Goal: Transaction & Acquisition: Register for event/course

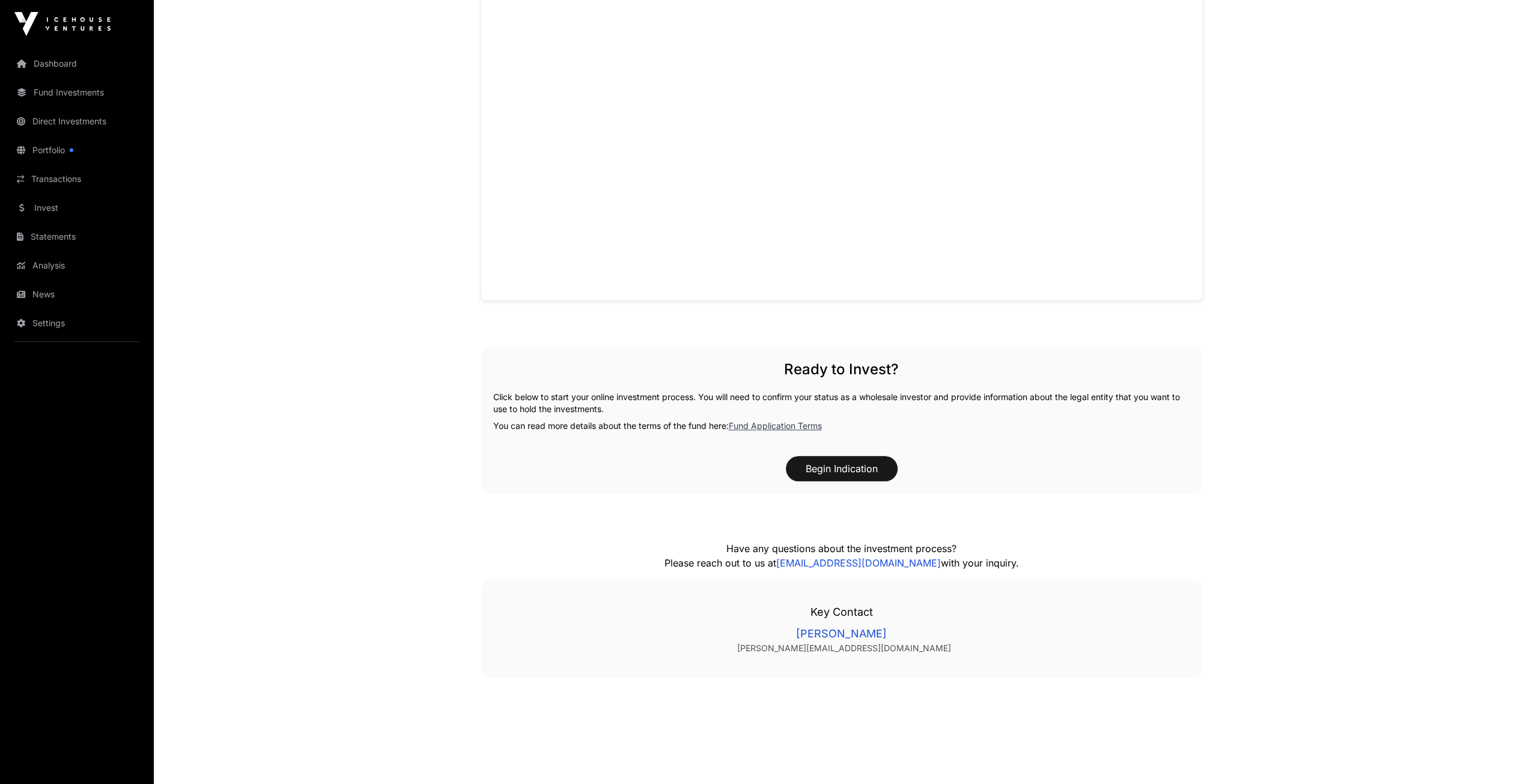
scroll to position [994, 0]
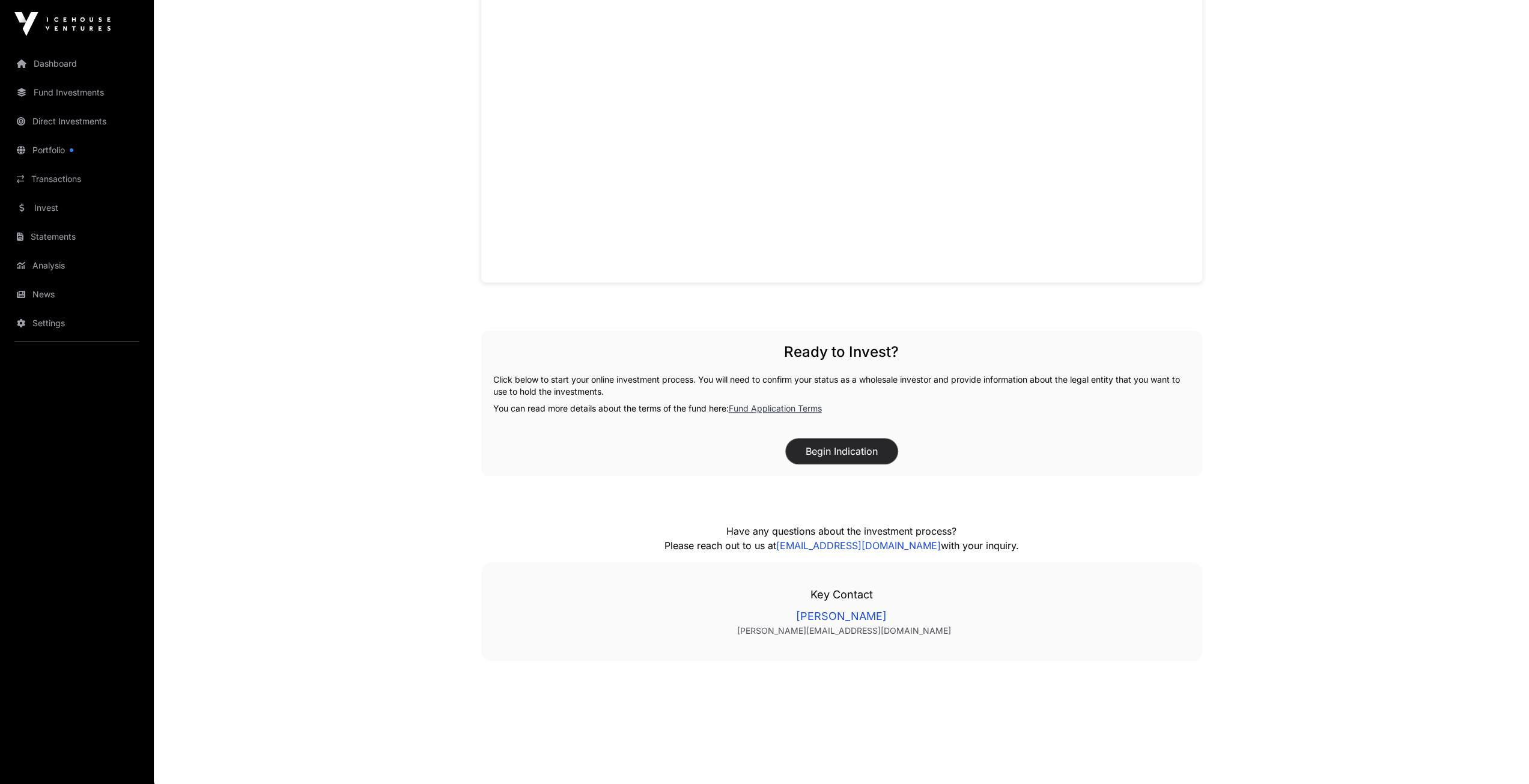
click at [852, 451] on button "Begin Indication" at bounding box center [842, 451] width 112 height 25
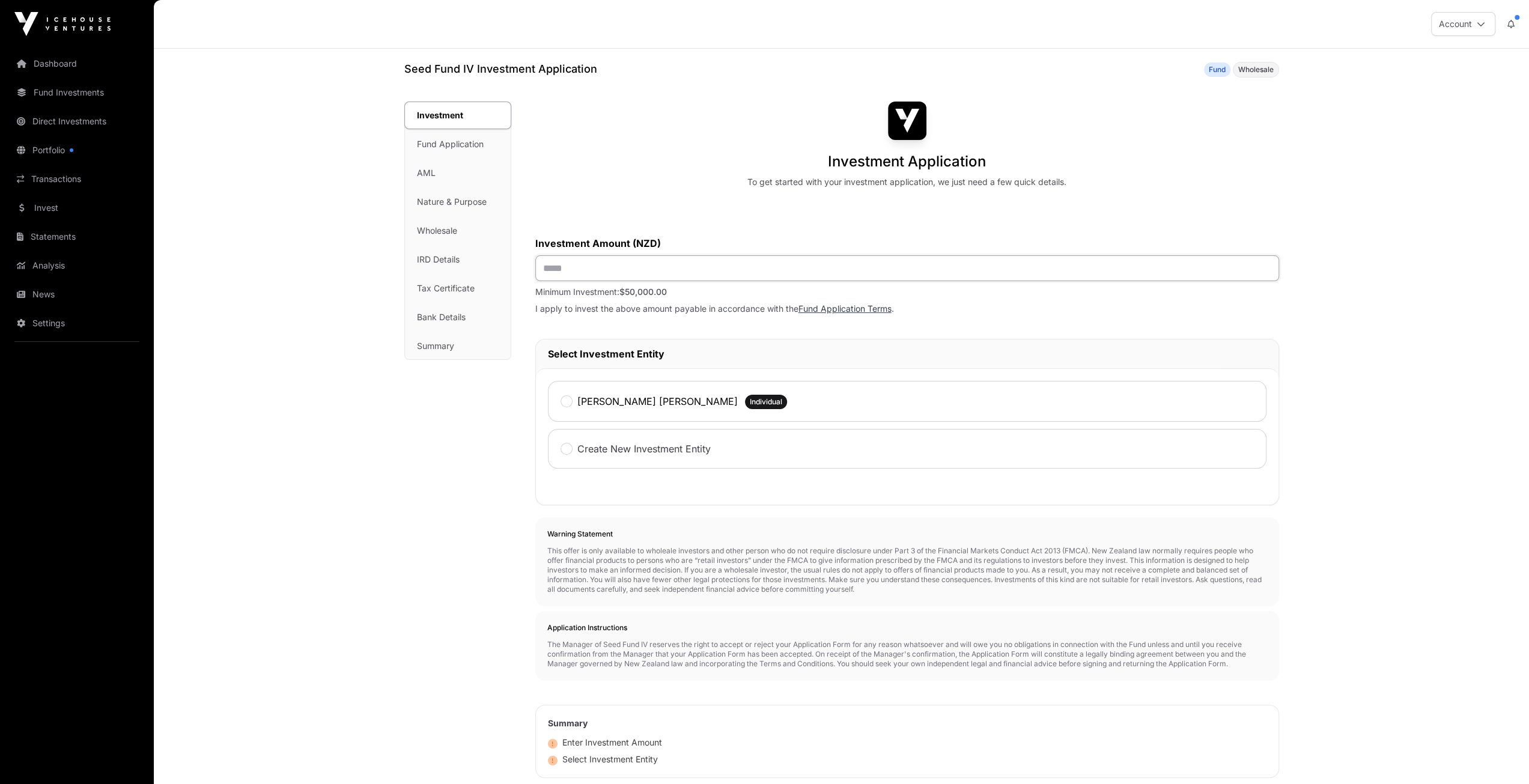
click at [590, 277] on input "text" at bounding box center [906, 267] width 744 height 26
type input "*******"
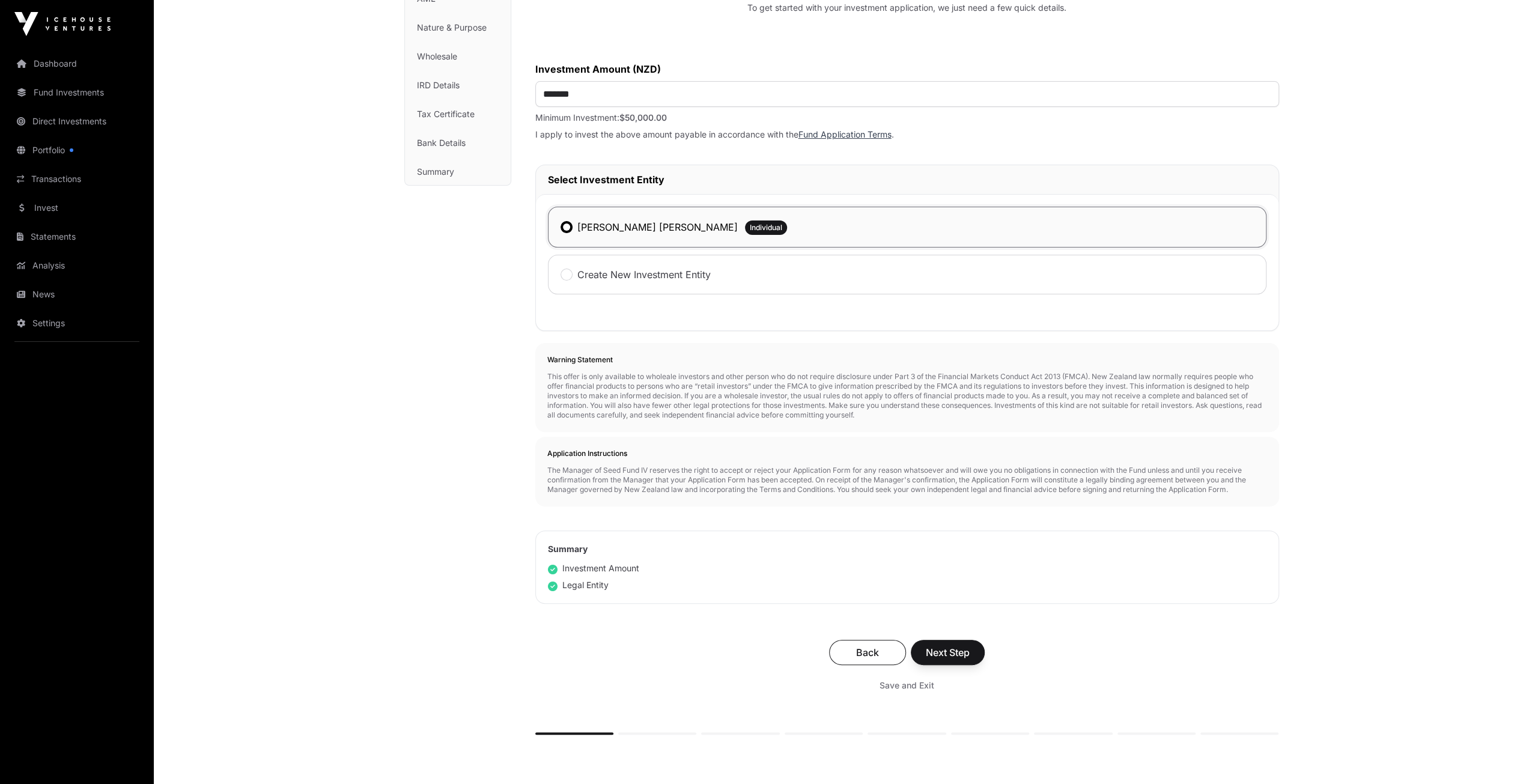
scroll to position [180, 0]
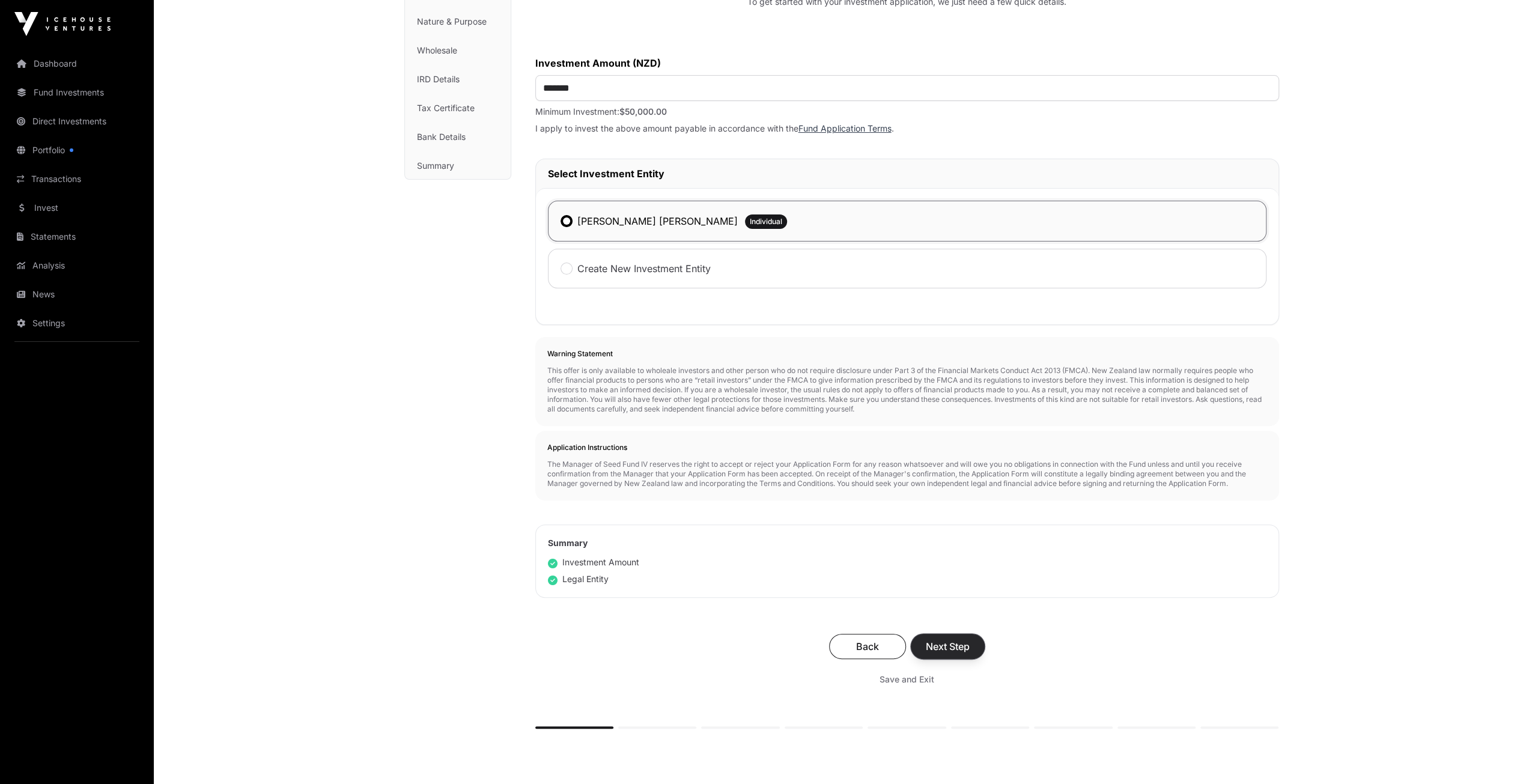
click at [956, 644] on span "Next Step" at bounding box center [948, 645] width 44 height 14
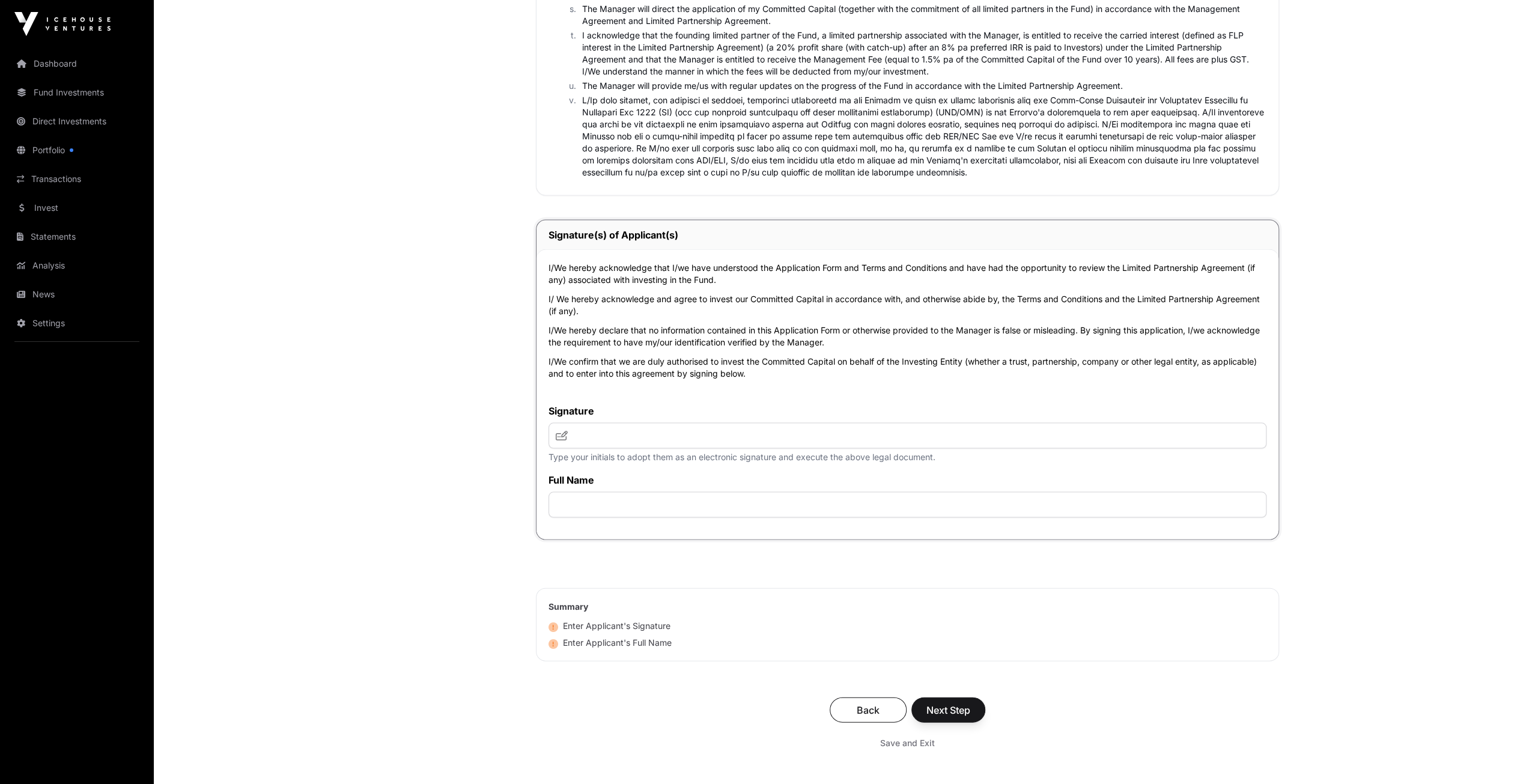
scroll to position [2342, 0]
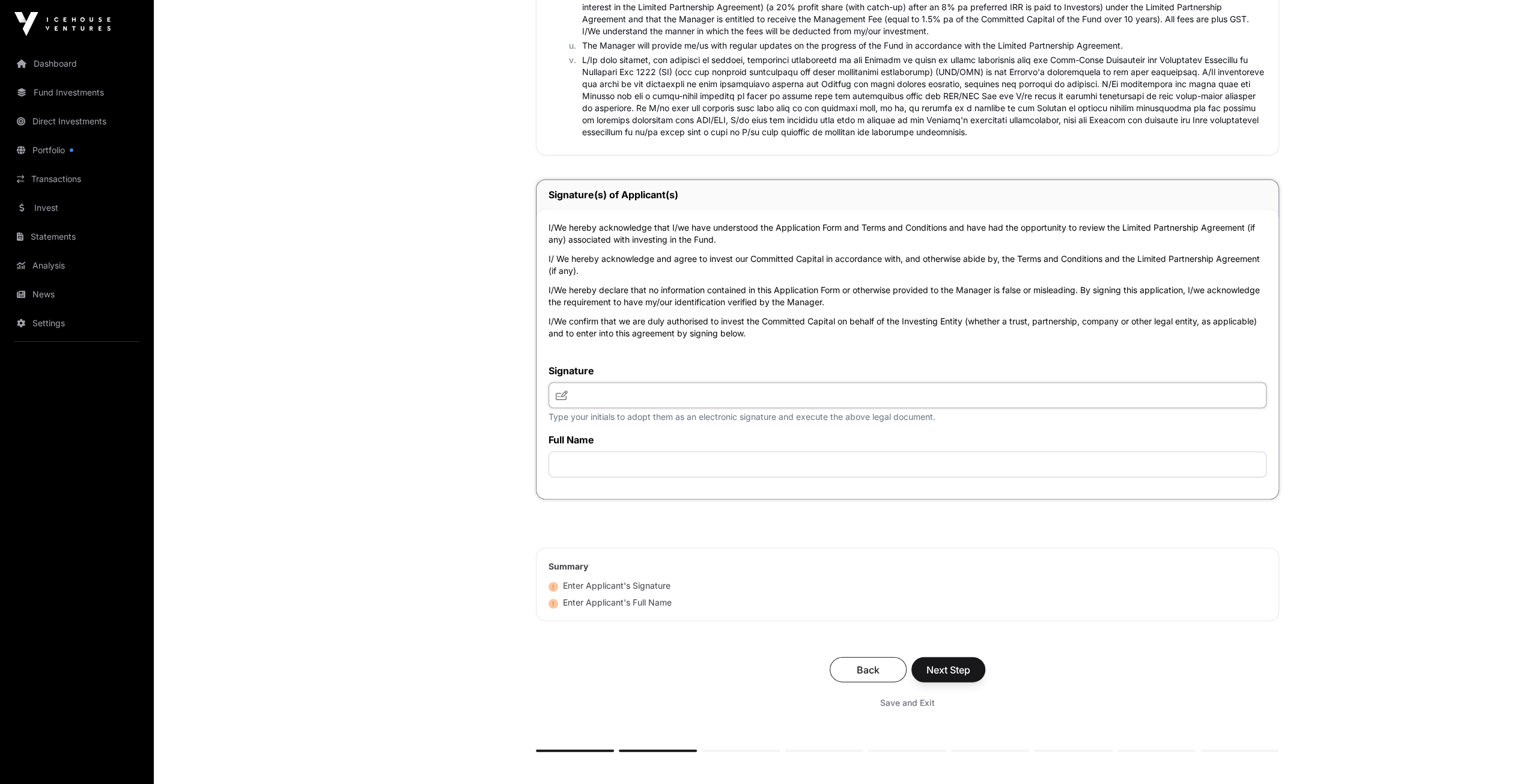
click at [596, 389] on input "text" at bounding box center [907, 395] width 718 height 26
type input "*****"
click at [725, 472] on input "text" at bounding box center [907, 465] width 718 height 26
type input "**********"
click at [957, 668] on span "Next Step" at bounding box center [949, 670] width 44 height 14
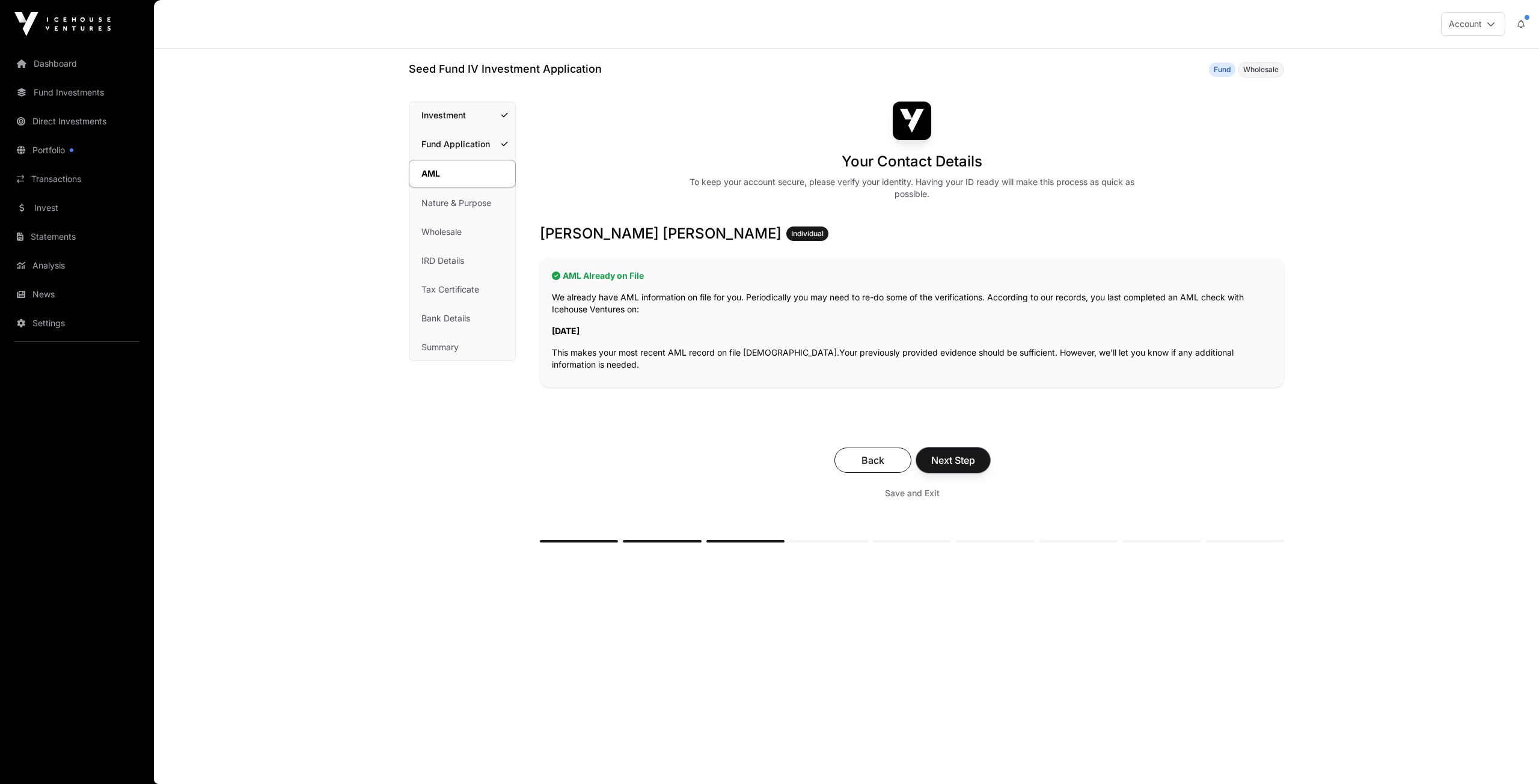
click at [972, 468] on button "Next Step" at bounding box center [953, 460] width 74 height 25
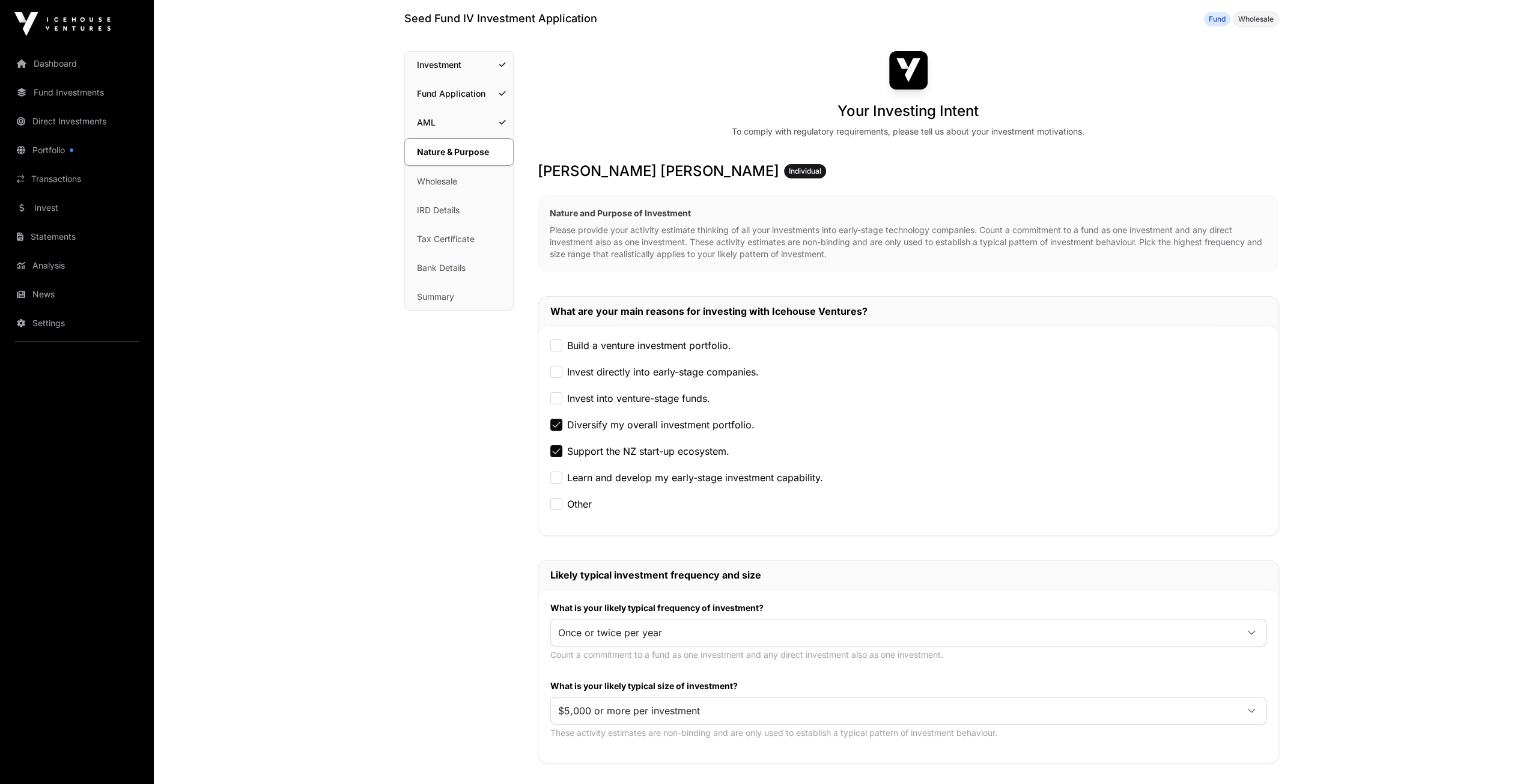
scroll to position [240, 0]
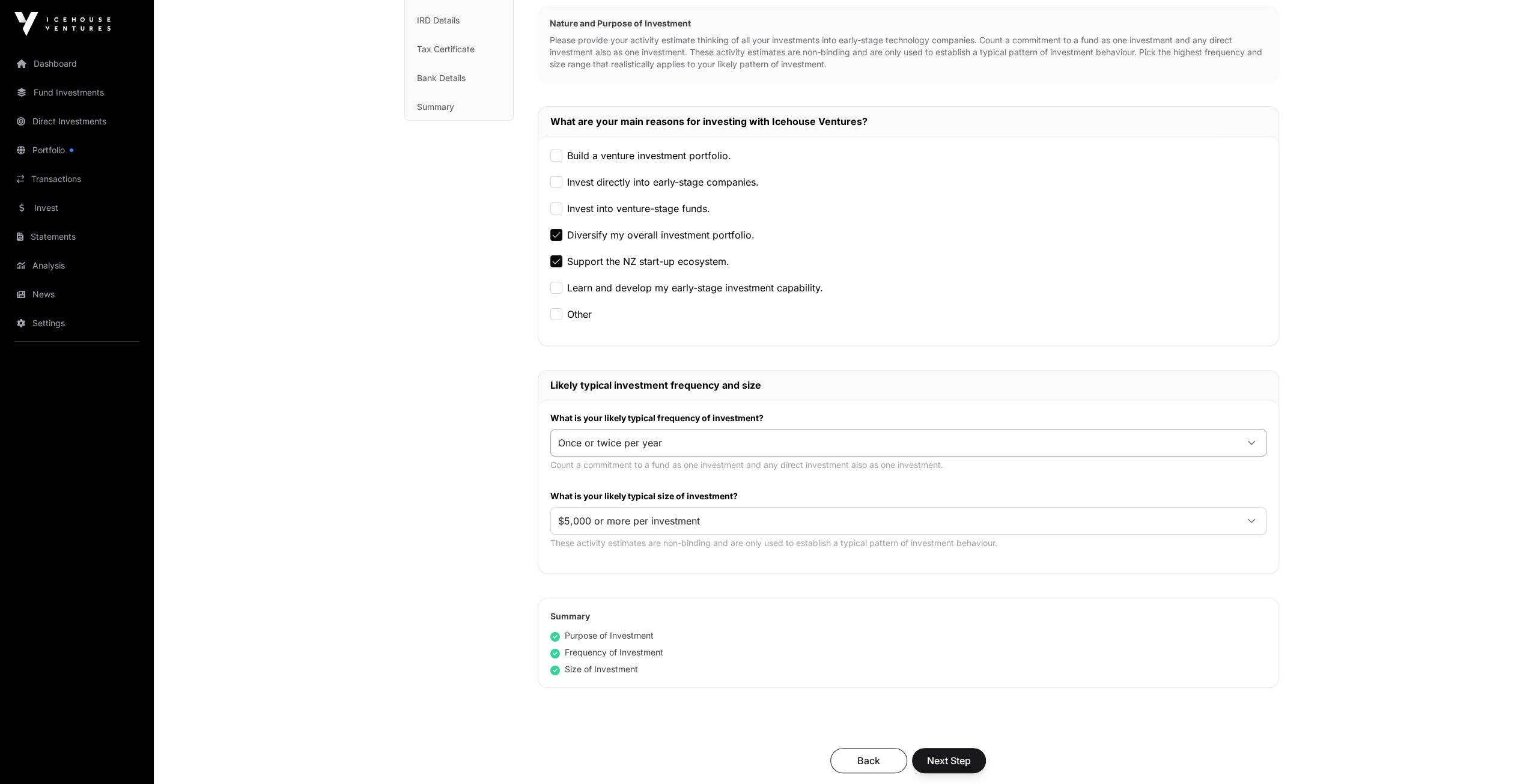
click at [1240, 448] on div at bounding box center [1252, 443] width 29 height 21
click at [687, 467] on span "Once or twice every two to five years" at bounding box center [644, 468] width 170 height 10
click at [583, 519] on span "$5,000 or more per investment" at bounding box center [894, 520] width 686 height 21
click at [590, 563] on span "$25,000 or more per investment" at bounding box center [633, 566] width 148 height 10
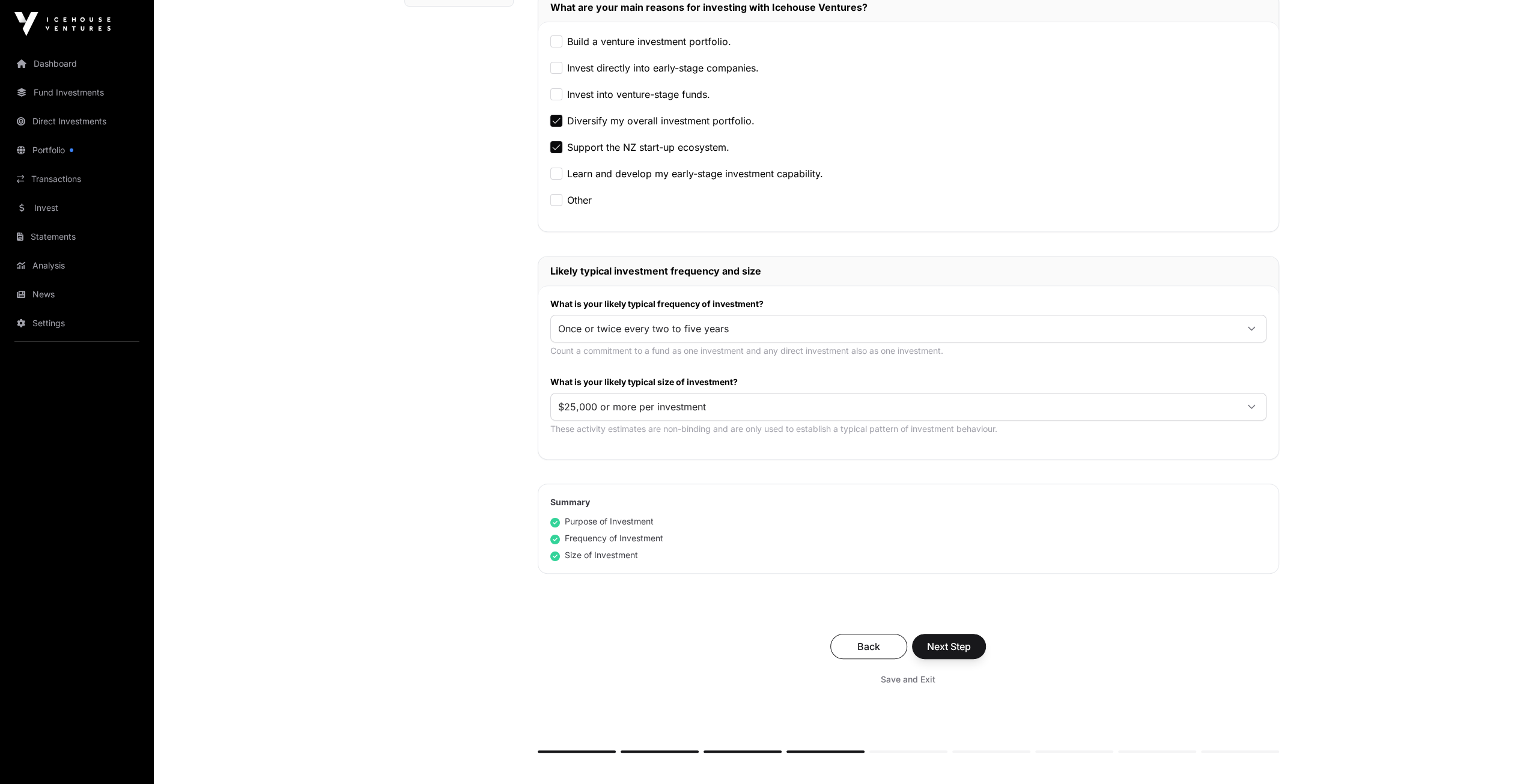
scroll to position [468, 0]
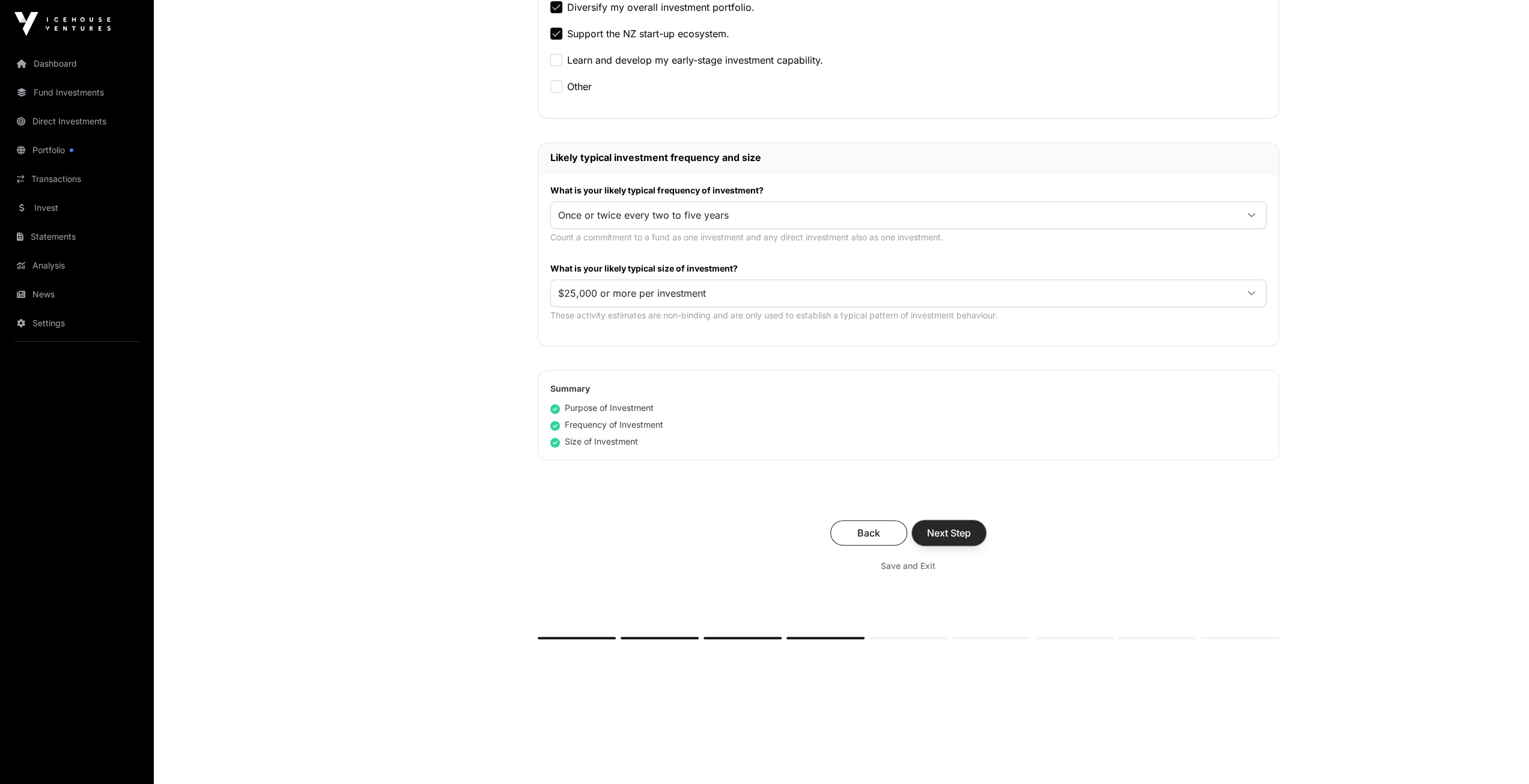
click at [957, 527] on span "Next Step" at bounding box center [949, 532] width 44 height 14
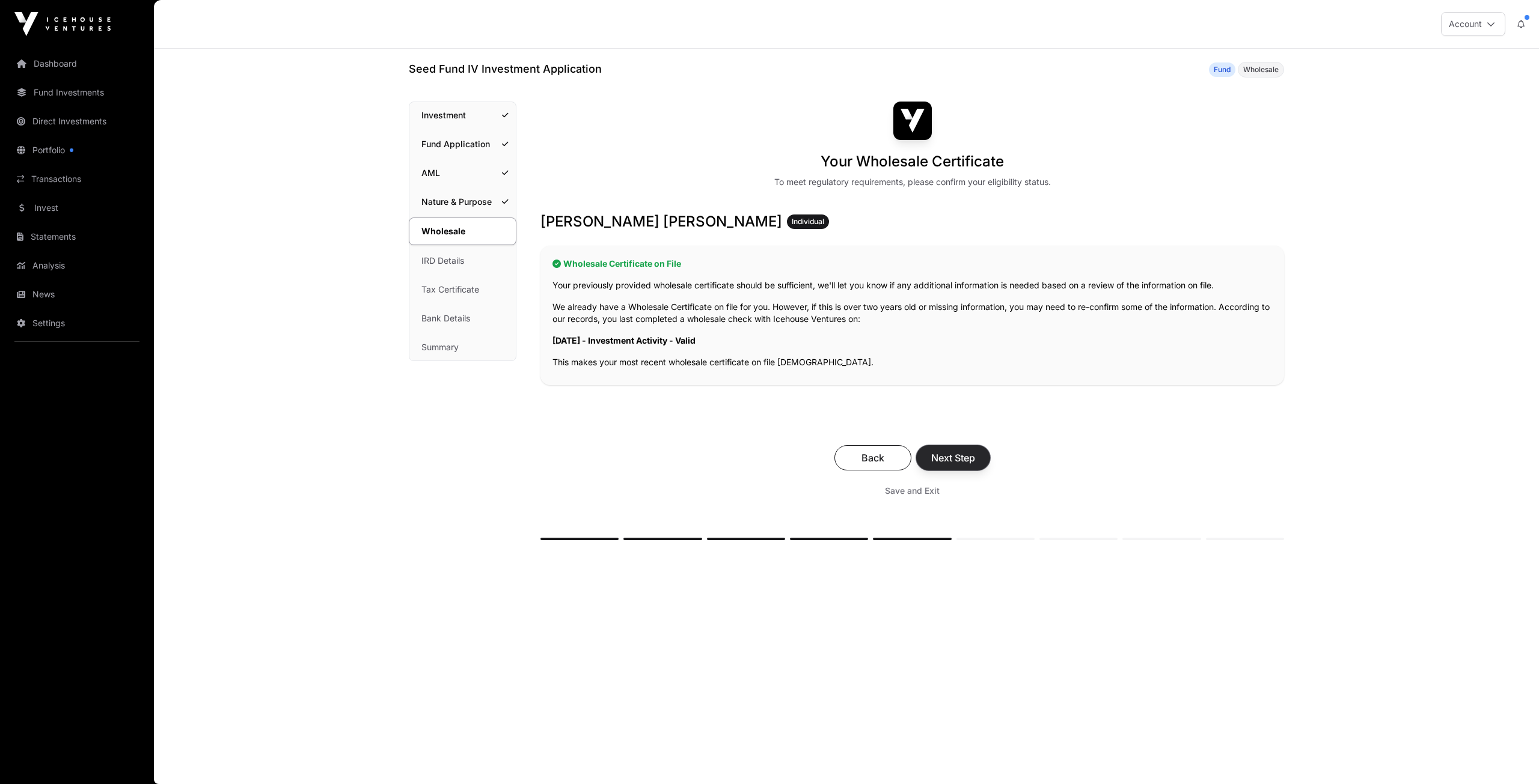
click at [954, 457] on span "Next Step" at bounding box center [953, 457] width 44 height 14
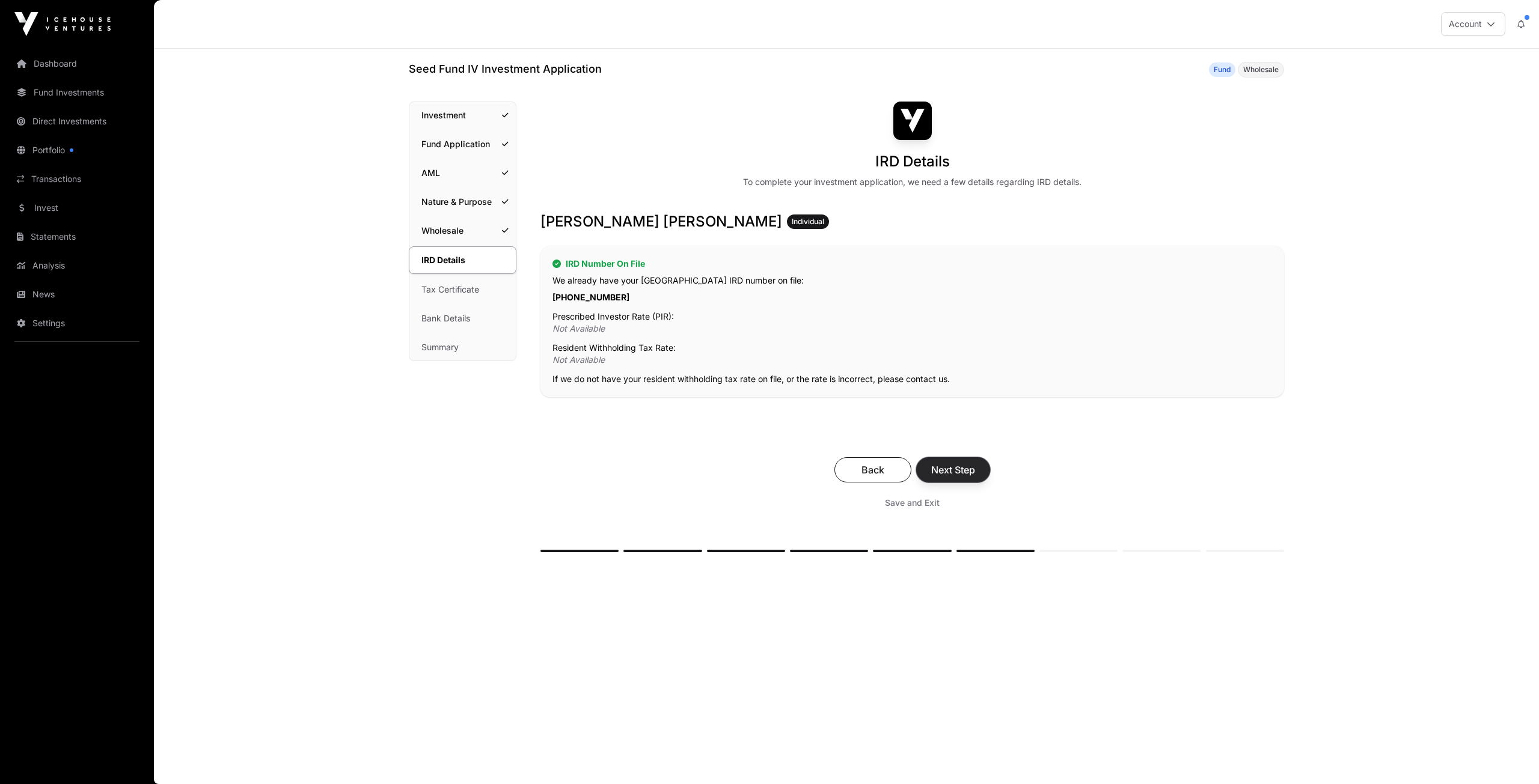
click at [960, 470] on span "Next Step" at bounding box center [953, 469] width 44 height 14
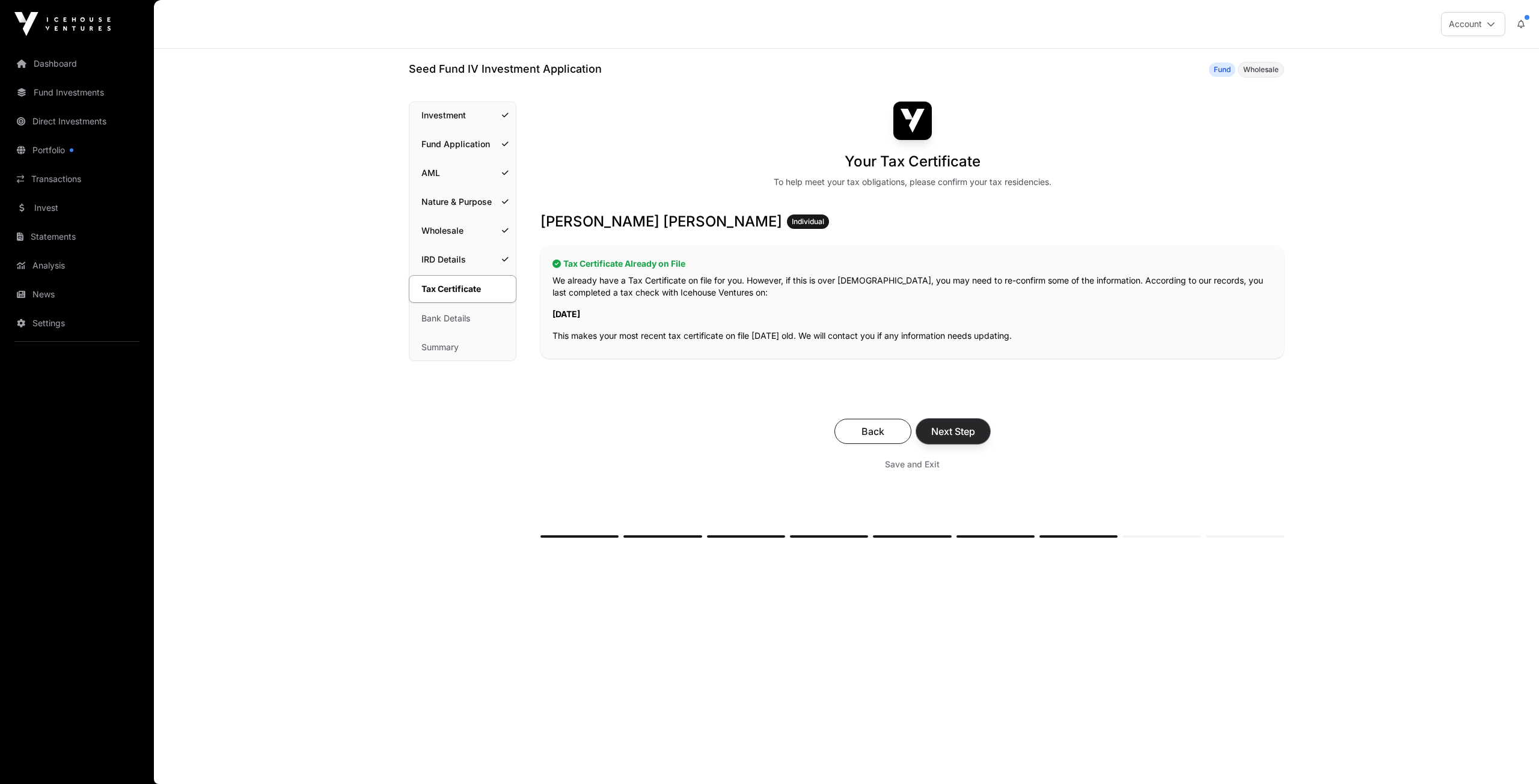
click at [975, 425] on button "Next Step" at bounding box center [953, 431] width 74 height 25
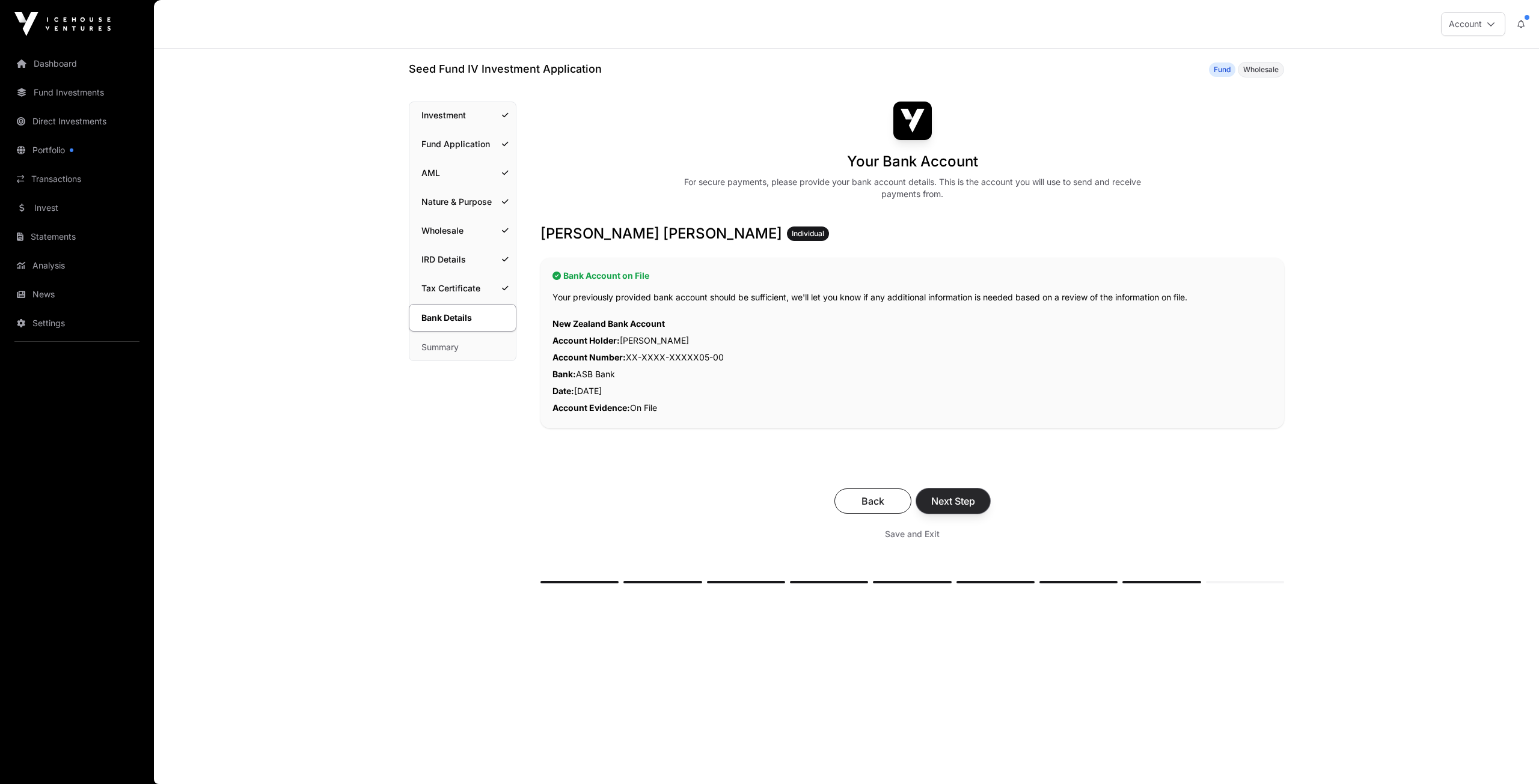
click at [951, 500] on span "Next Step" at bounding box center [953, 500] width 44 height 14
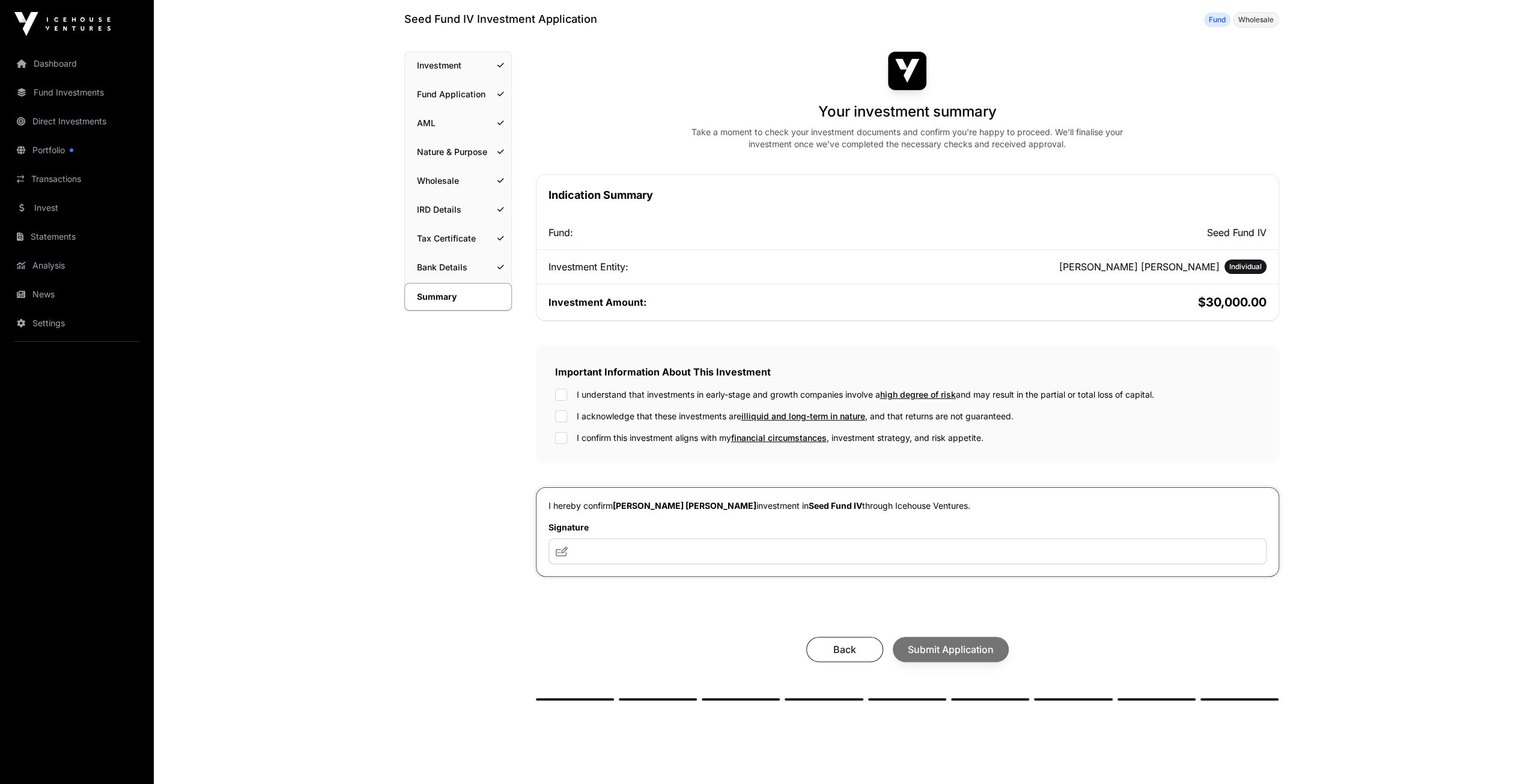
scroll to position [114, 0]
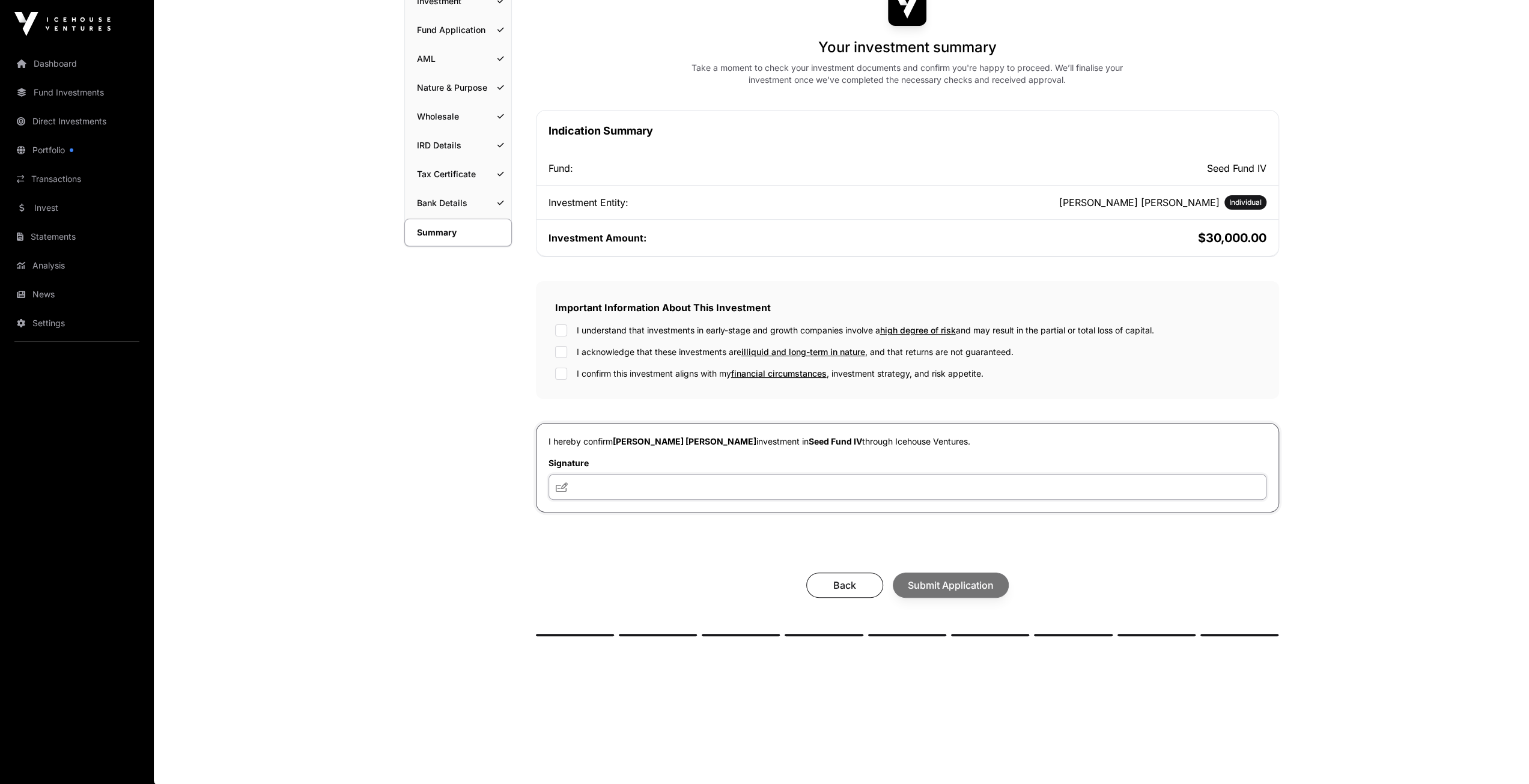
click at [706, 486] on input "text" at bounding box center [907, 487] width 718 height 26
type input "*****"
click at [948, 583] on div "Back Submit Application" at bounding box center [906, 585] width 719 height 25
click at [687, 492] on input "*****" at bounding box center [907, 487] width 718 height 26
click at [706, 538] on div "Your investment summary Take a moment to check your investment documents and co…" at bounding box center [907, 312] width 743 height 648
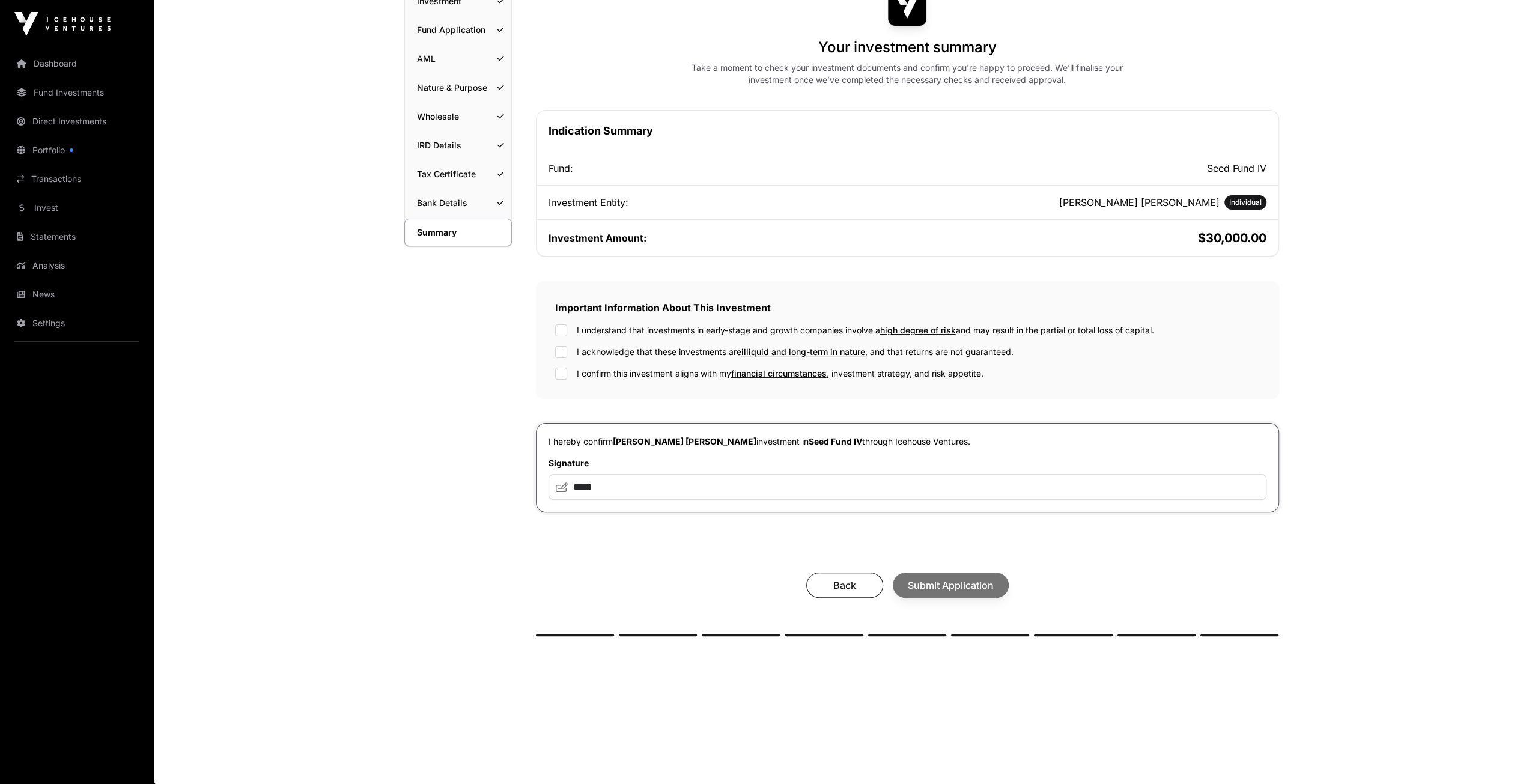
click at [564, 487] on icon at bounding box center [562, 487] width 12 height 10
click at [607, 487] on input "*****" at bounding box center [907, 487] width 718 height 26
click at [817, 568] on div "Back Submit Application" at bounding box center [907, 585] width 743 height 49
click at [957, 593] on button "Submit Application" at bounding box center [951, 585] width 116 height 25
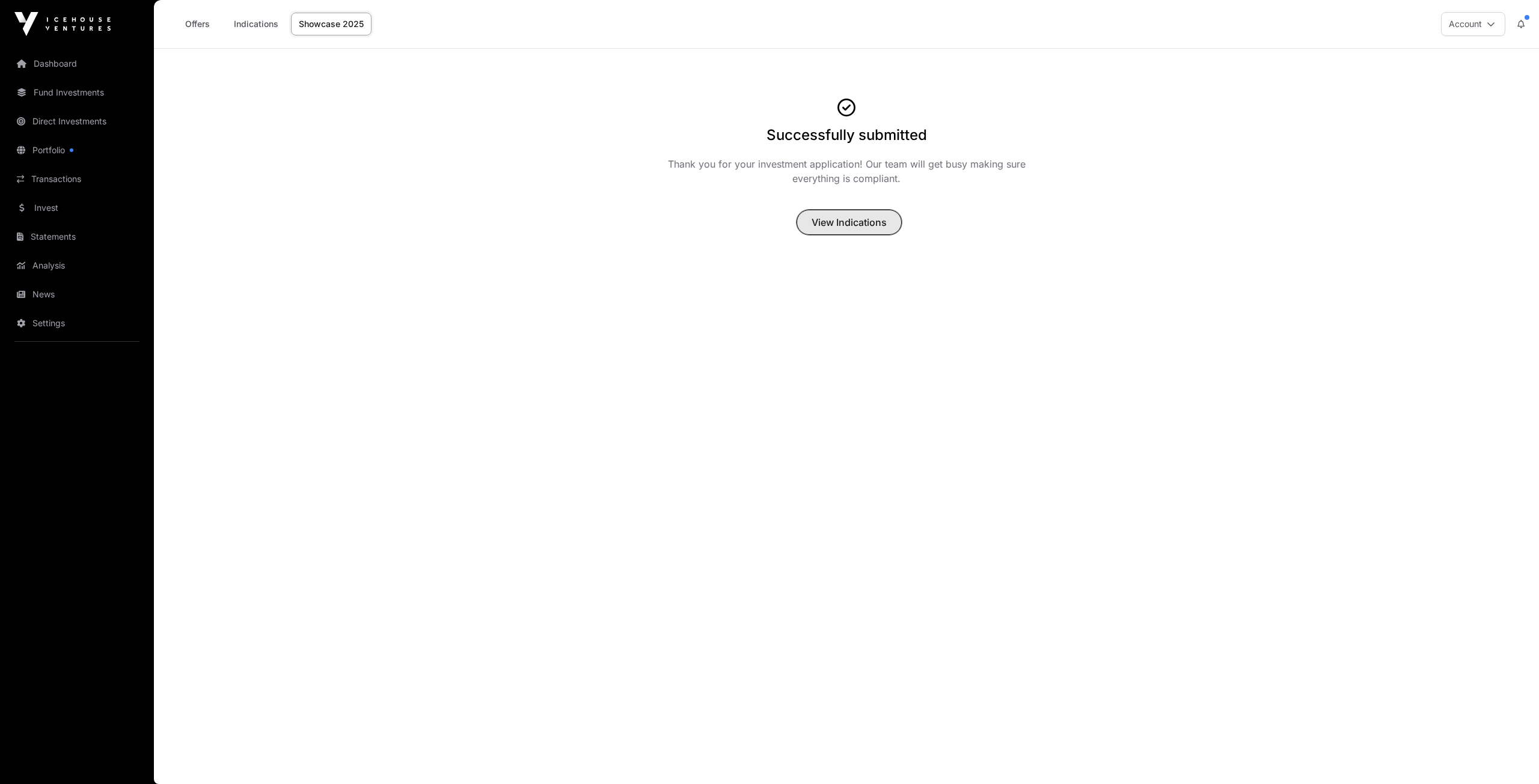
click at [875, 227] on span "View Indications" at bounding box center [849, 222] width 75 height 14
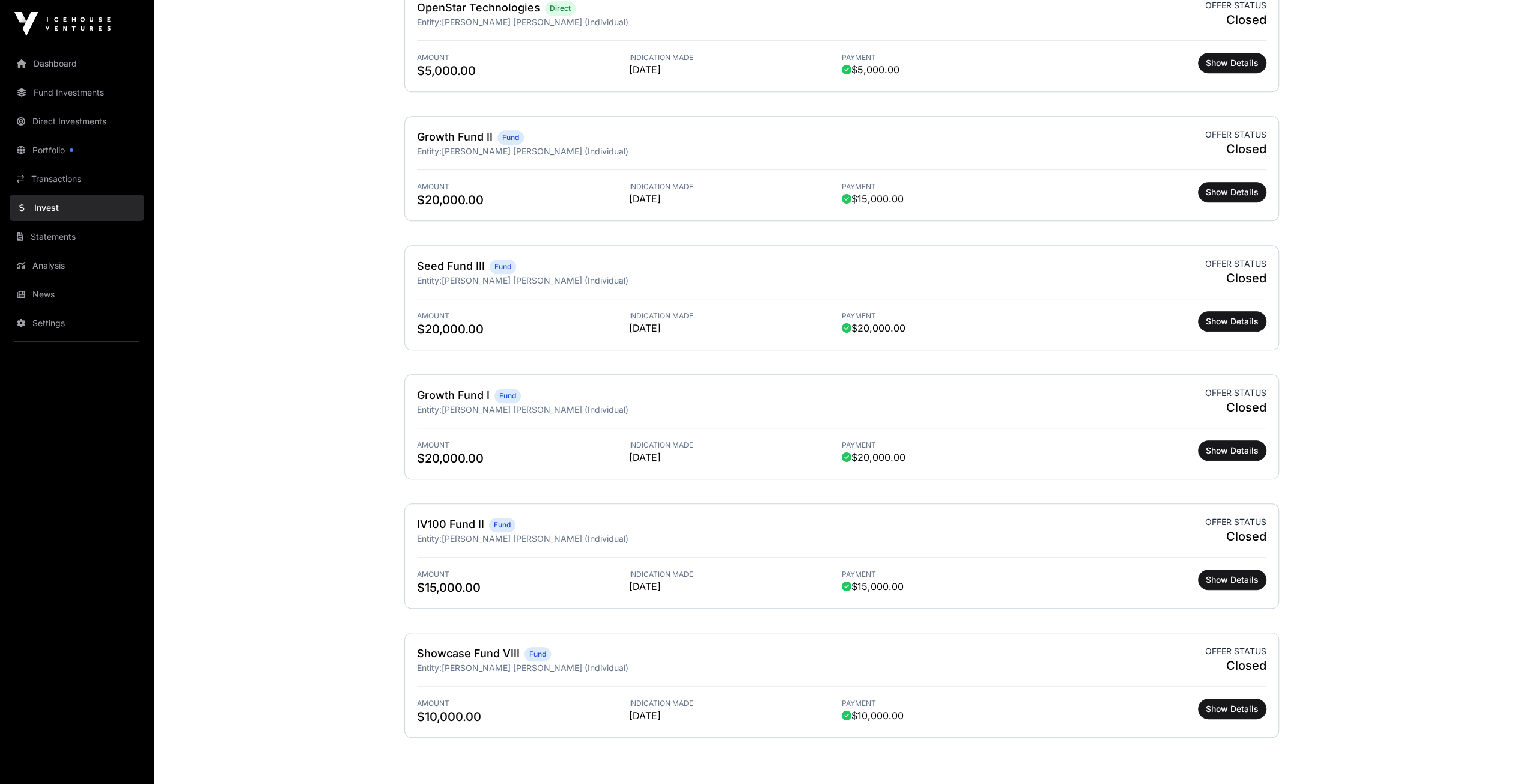
scroll to position [705, 0]
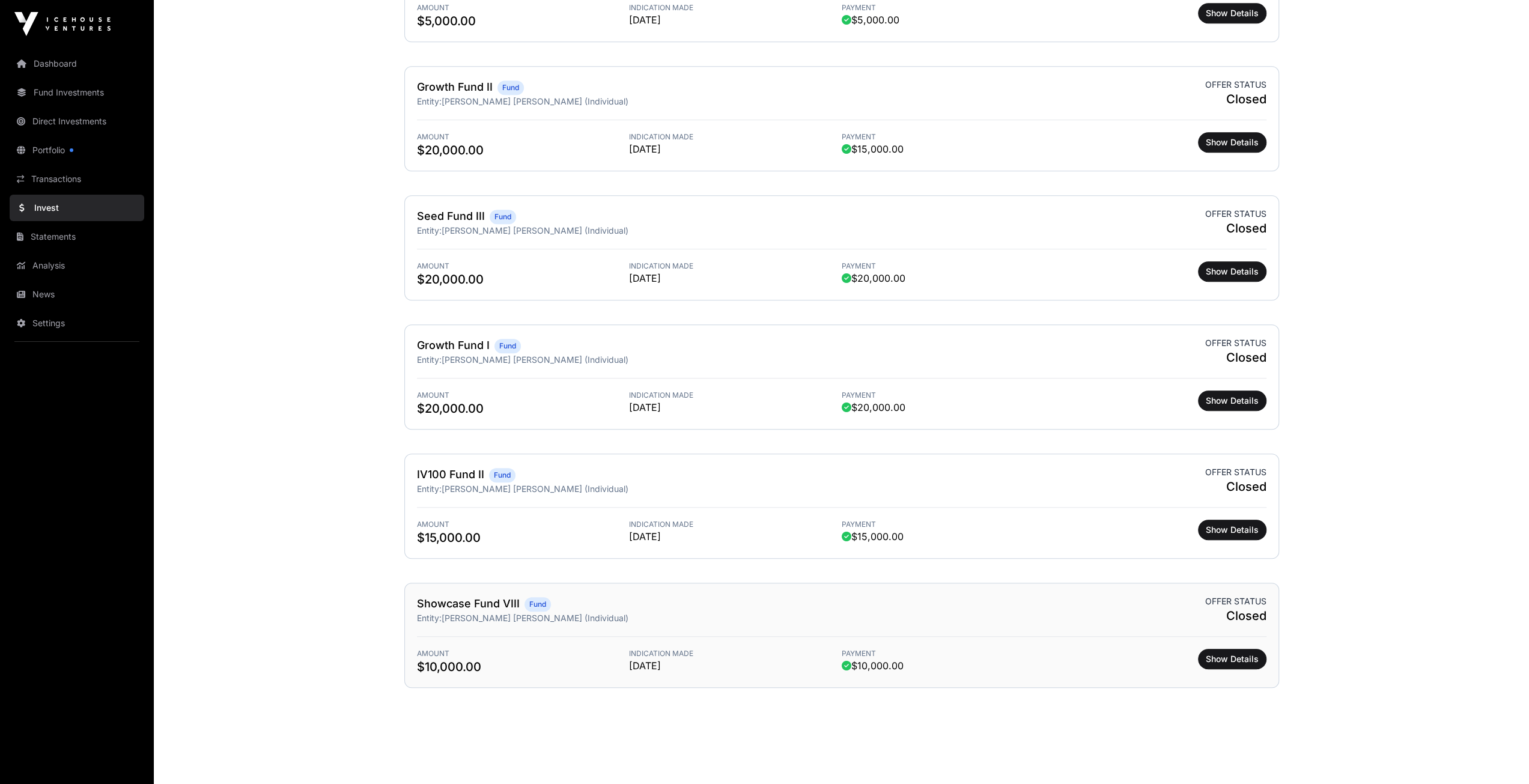
click at [539, 602] on span "Fund" at bounding box center [537, 604] width 16 height 10
click at [1207, 653] on span "Show Details" at bounding box center [1232, 659] width 53 height 12
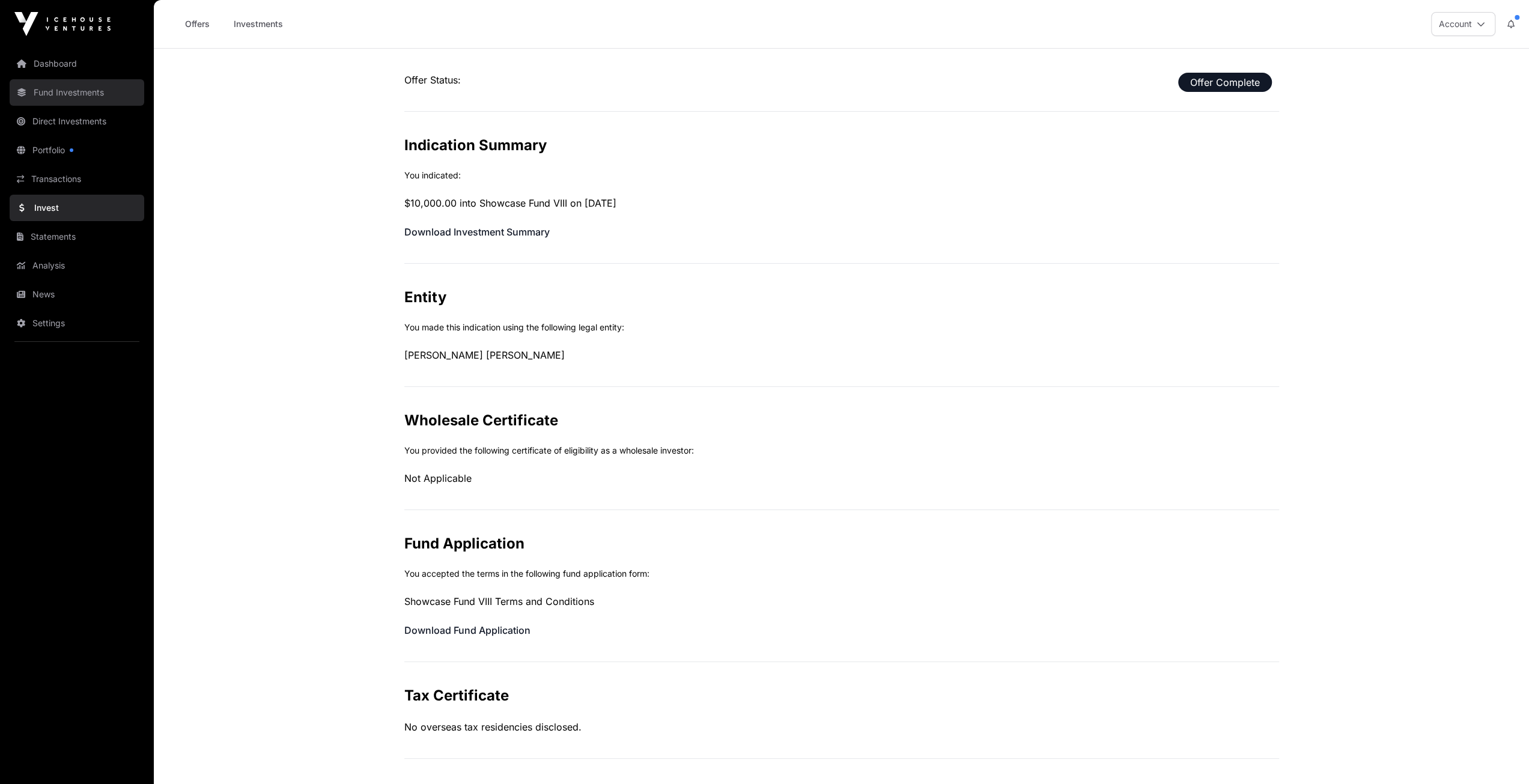
click at [62, 90] on link "Fund Investments" at bounding box center [77, 91] width 135 height 26
click at [60, 91] on link "Fund Investments" at bounding box center [77, 91] width 135 height 26
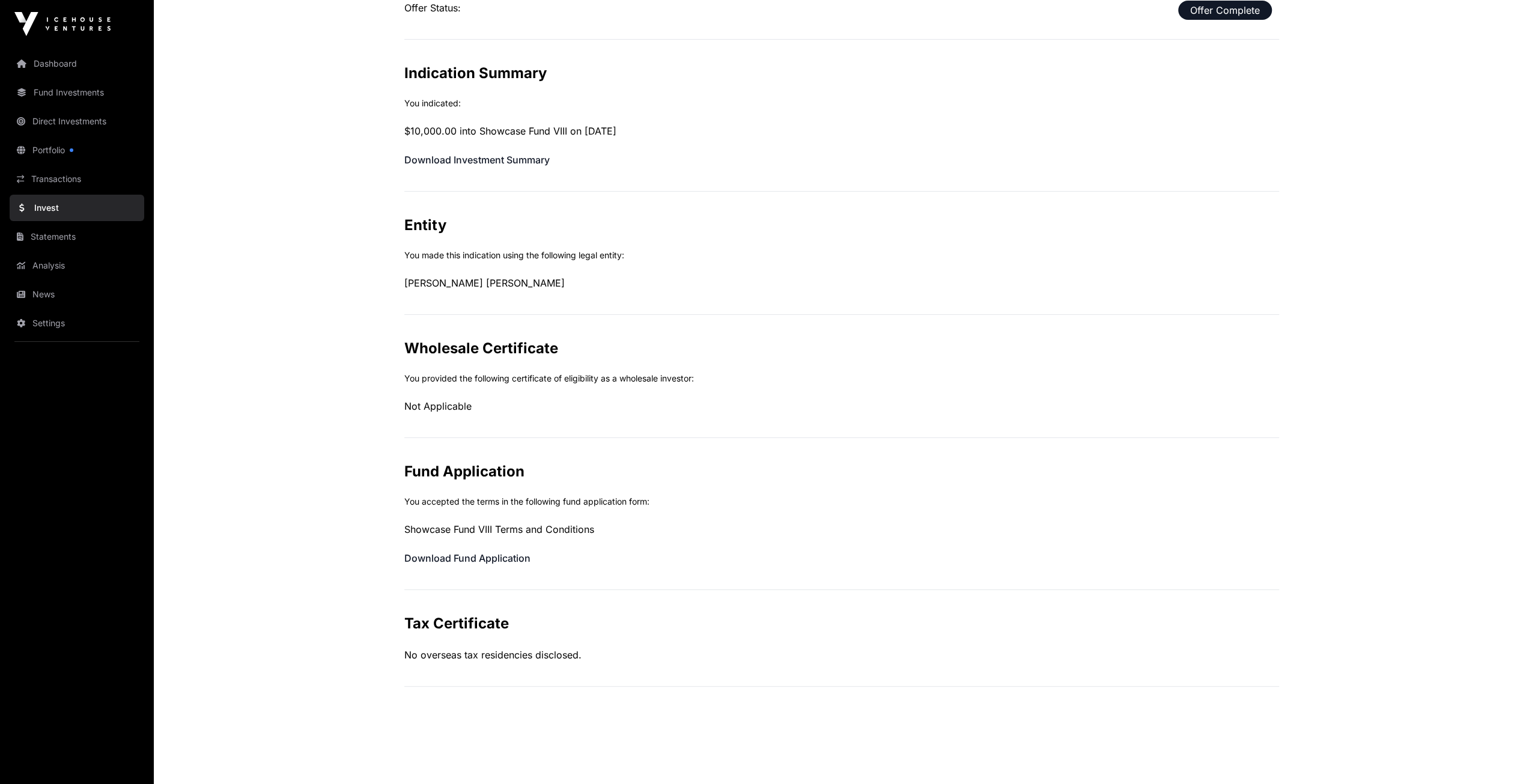
scroll to position [122, 0]
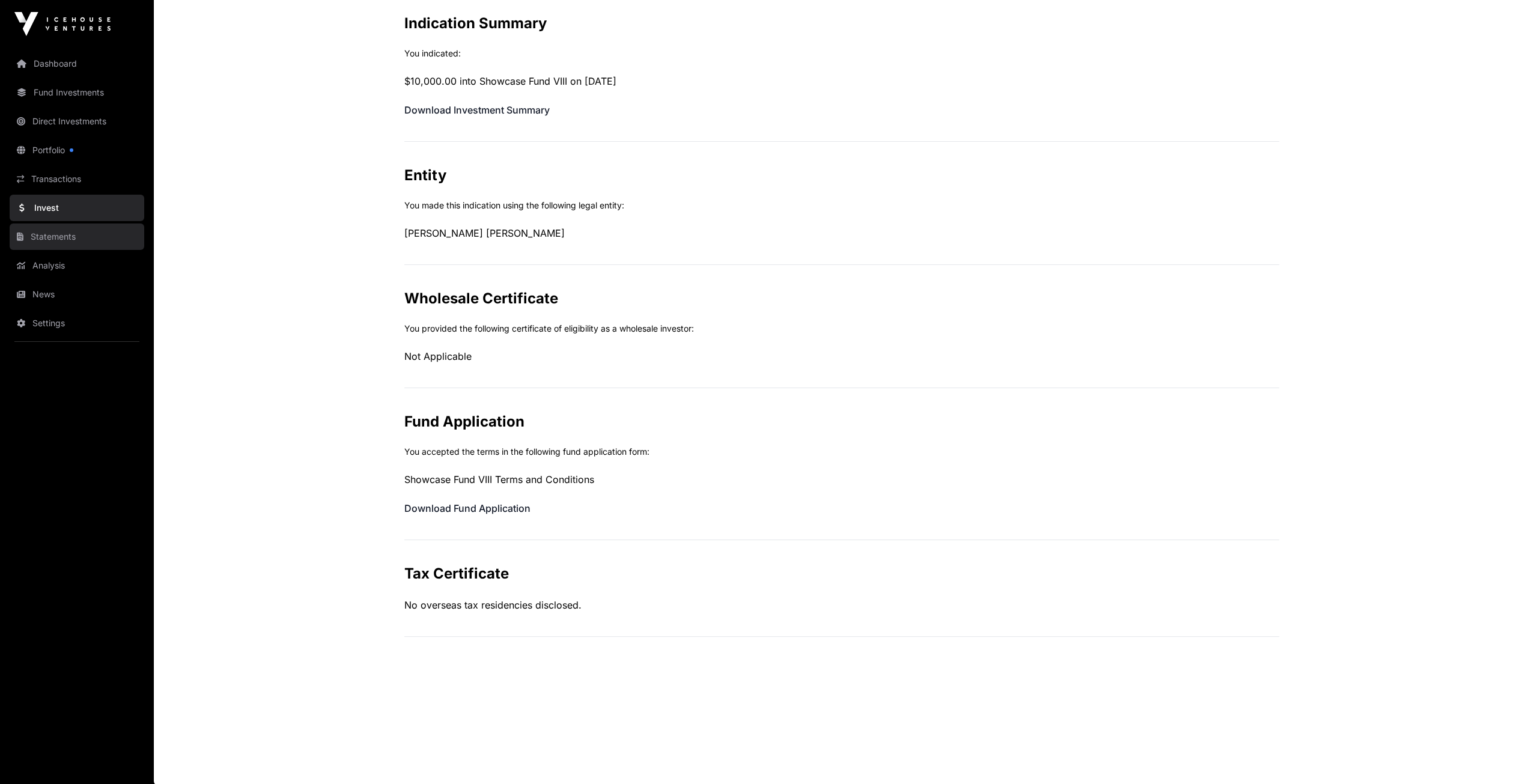
click at [44, 237] on link "Statements" at bounding box center [77, 236] width 135 height 26
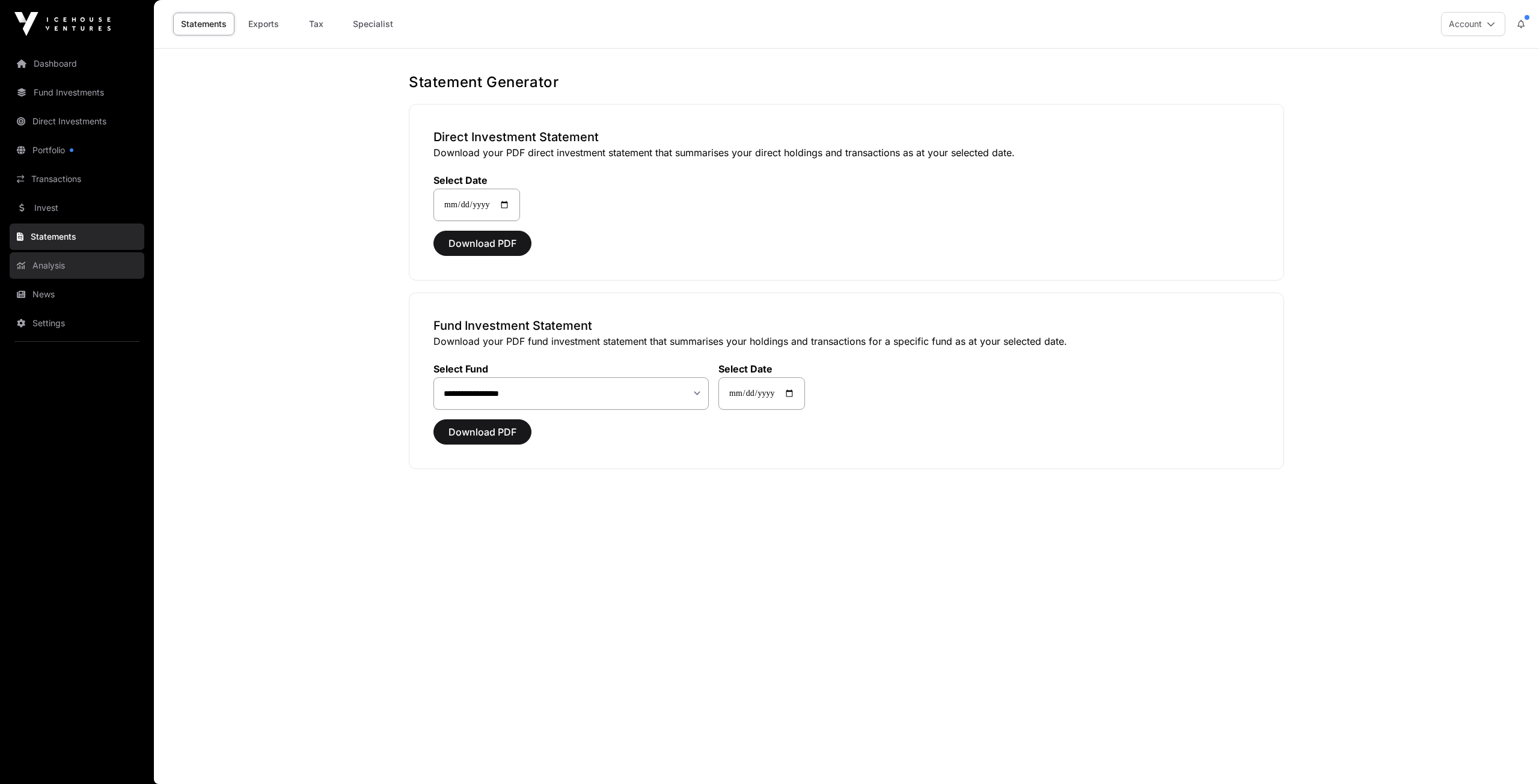
click at [50, 266] on link "Analysis" at bounding box center [77, 265] width 135 height 26
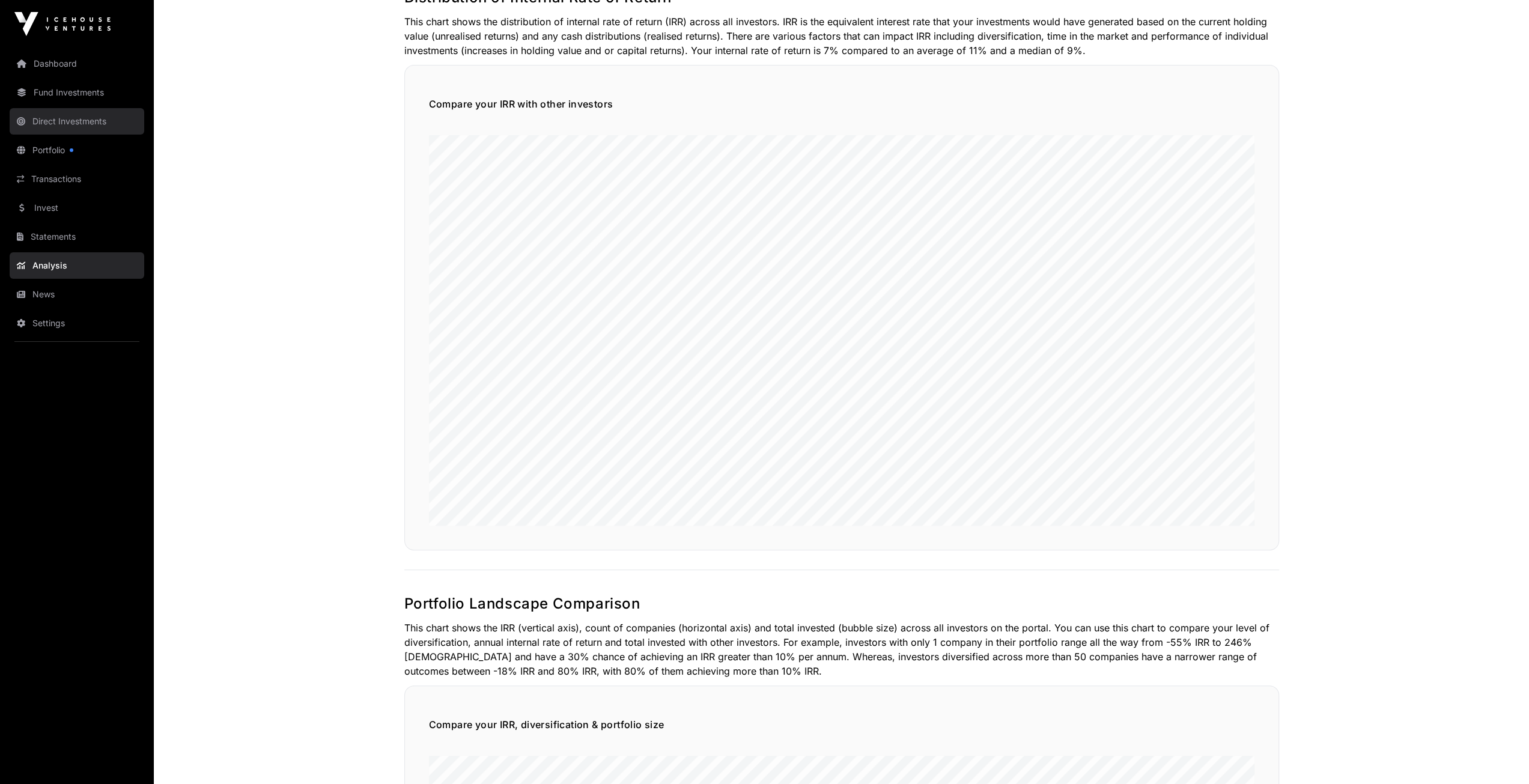
scroll to position [60, 0]
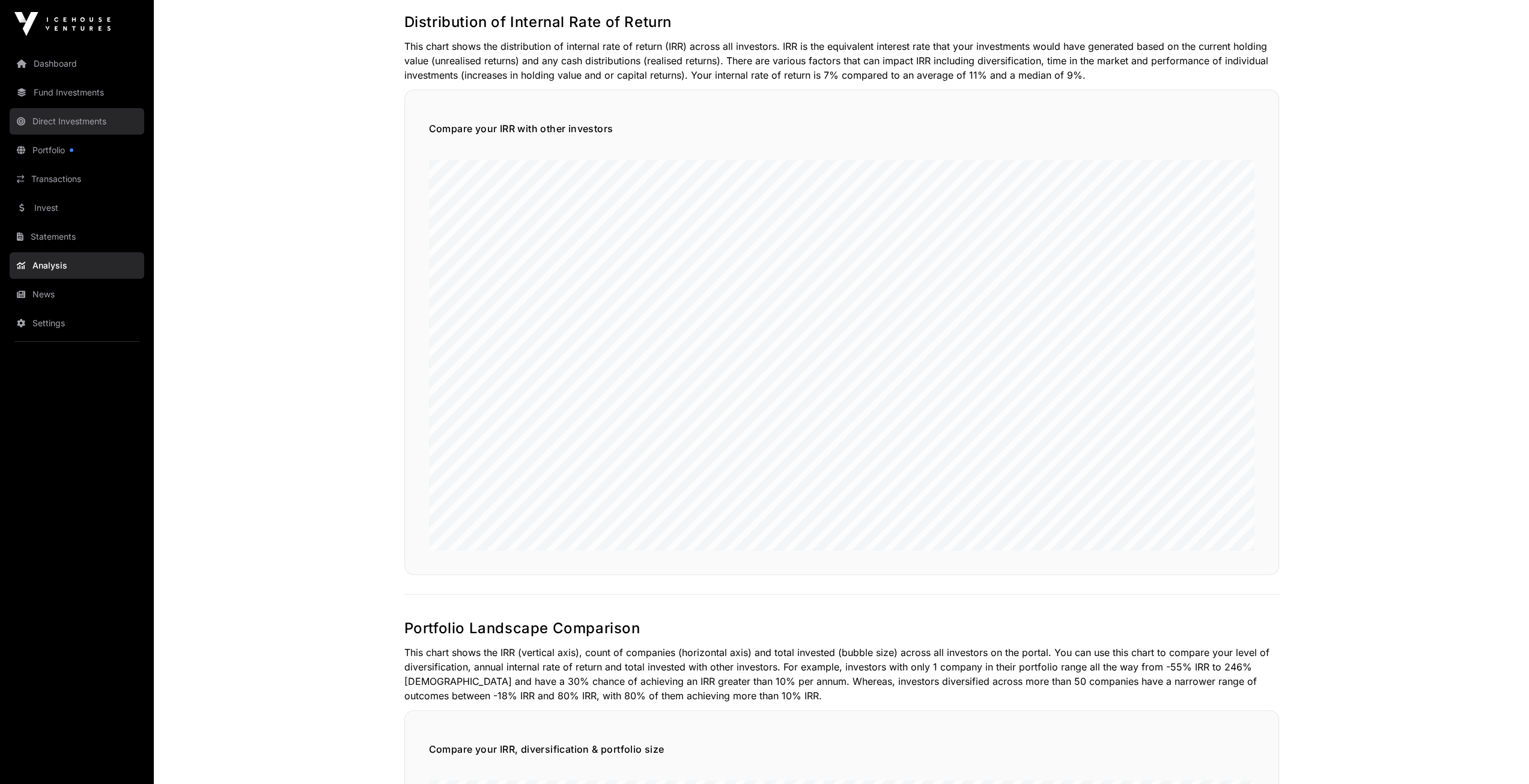
click at [64, 121] on link "Direct Investments" at bounding box center [77, 120] width 135 height 26
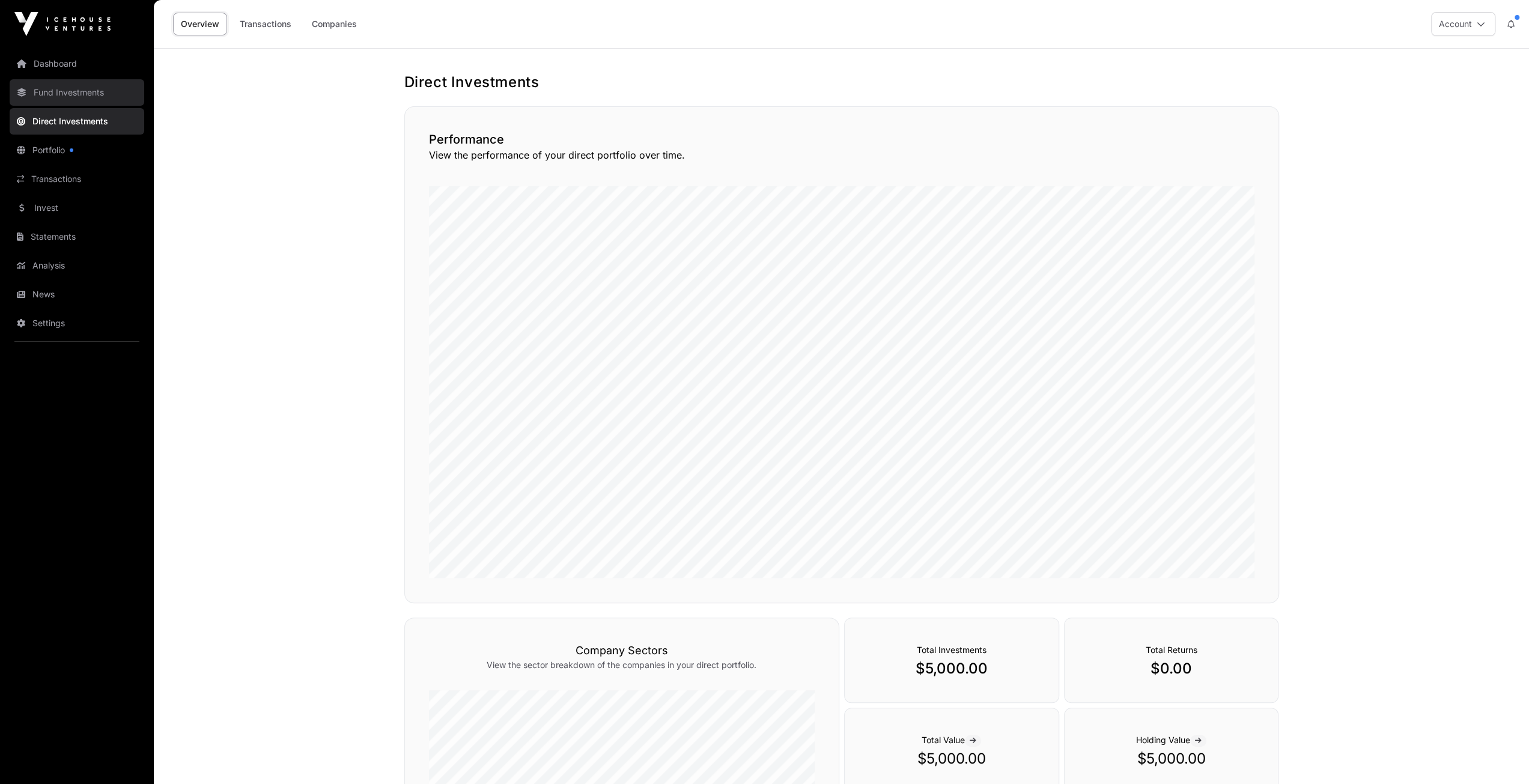
click at [76, 93] on link "Fund Investments" at bounding box center [77, 91] width 135 height 26
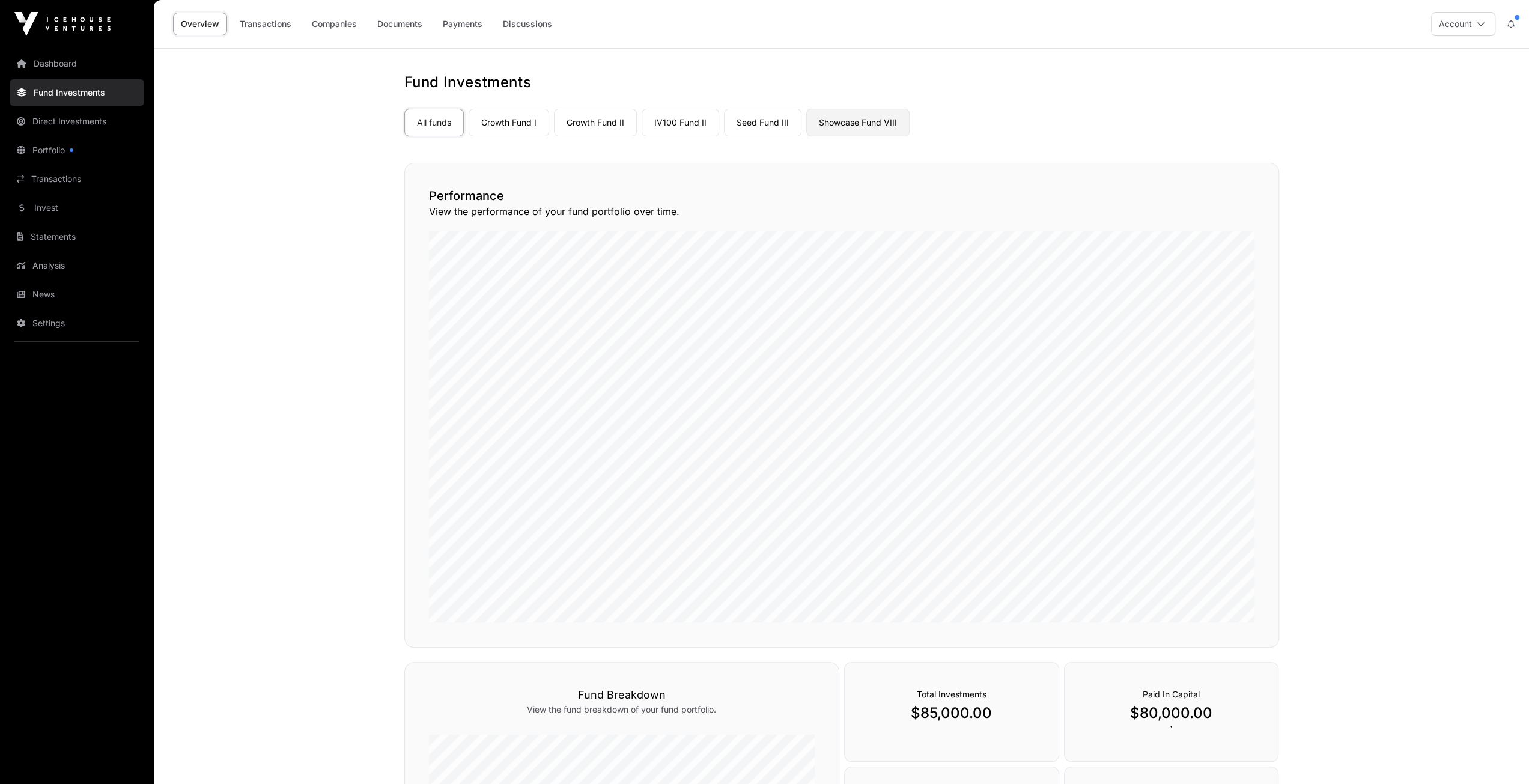
click at [837, 125] on link "Showcase Fund VIII" at bounding box center [857, 122] width 103 height 28
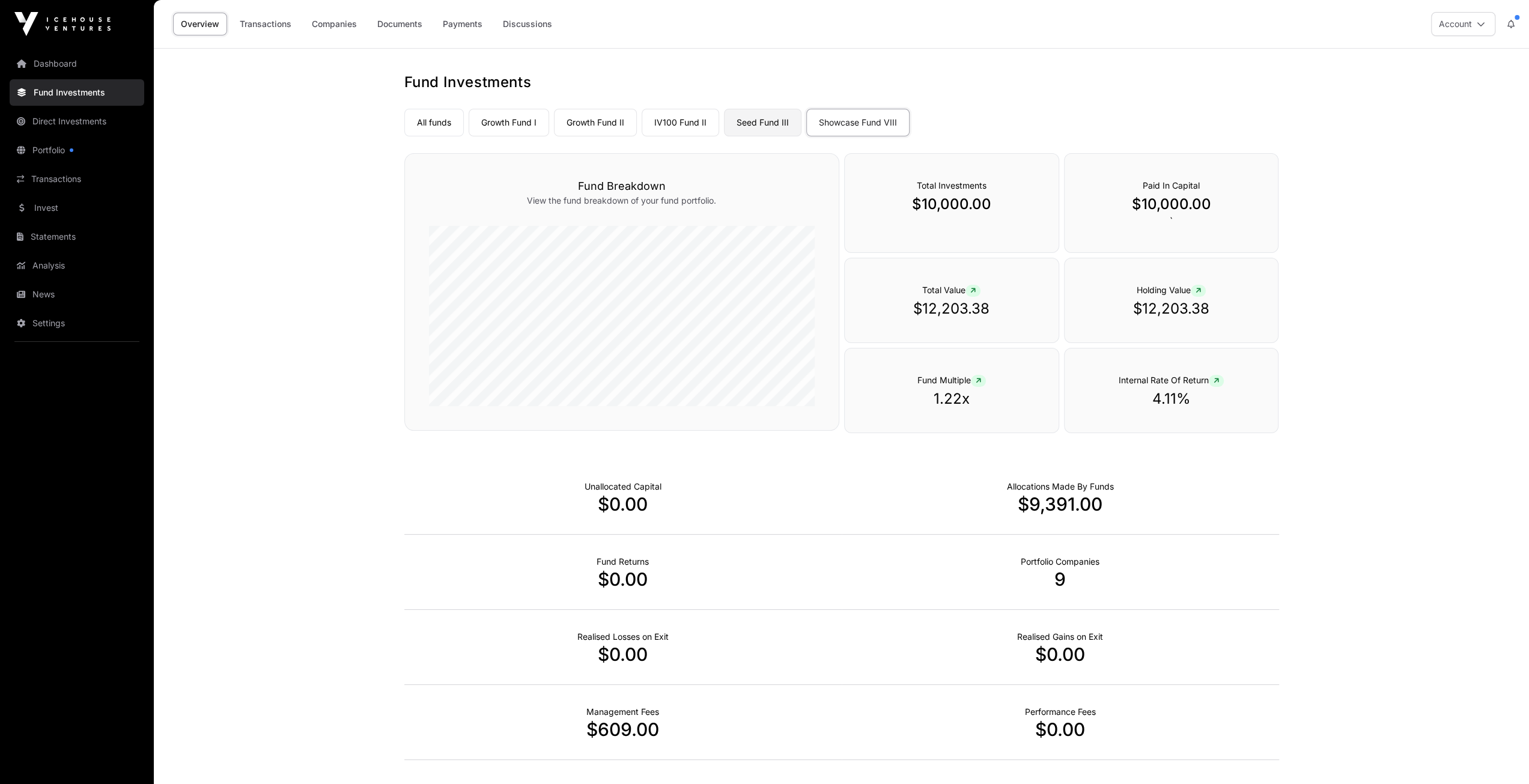
click at [740, 121] on link "Seed Fund III" at bounding box center [762, 122] width 78 height 28
click at [830, 128] on link "Showcase Fund VIII" at bounding box center [857, 122] width 103 height 28
click at [344, 18] on link "Companies" at bounding box center [334, 24] width 61 height 23
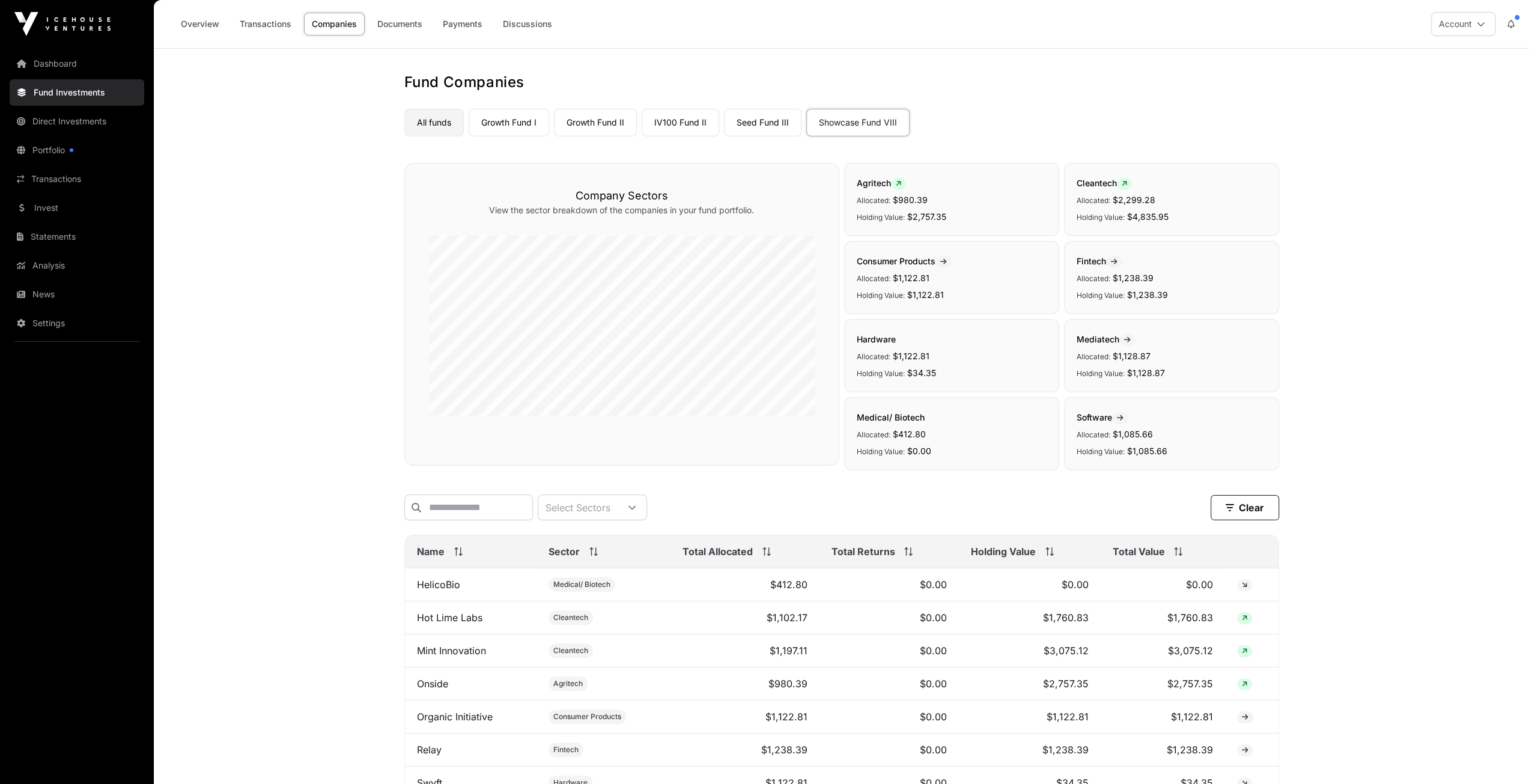
click at [417, 114] on link "All funds" at bounding box center [434, 122] width 60 height 28
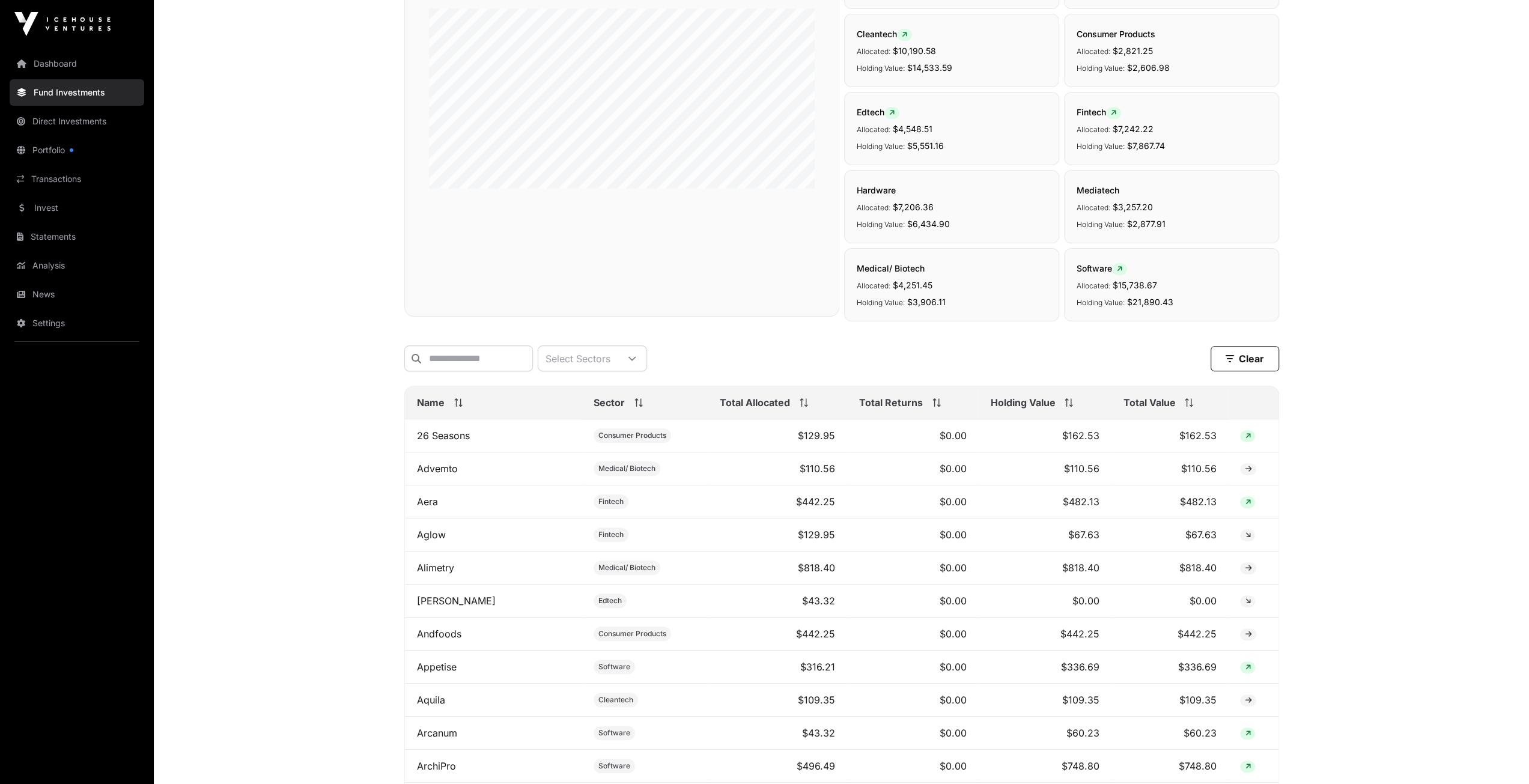
scroll to position [60, 0]
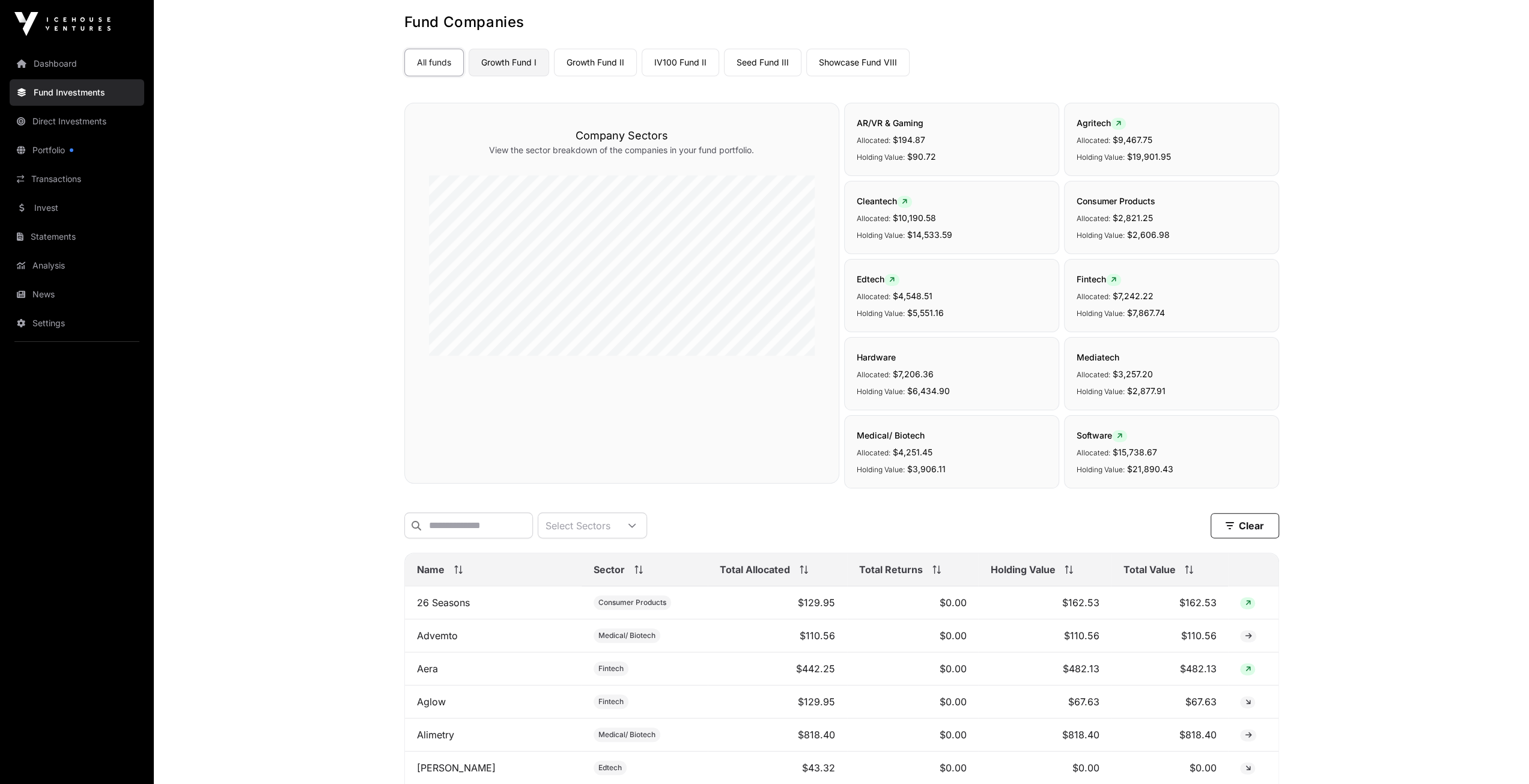
click at [511, 68] on link "Growth Fund I" at bounding box center [509, 63] width 81 height 28
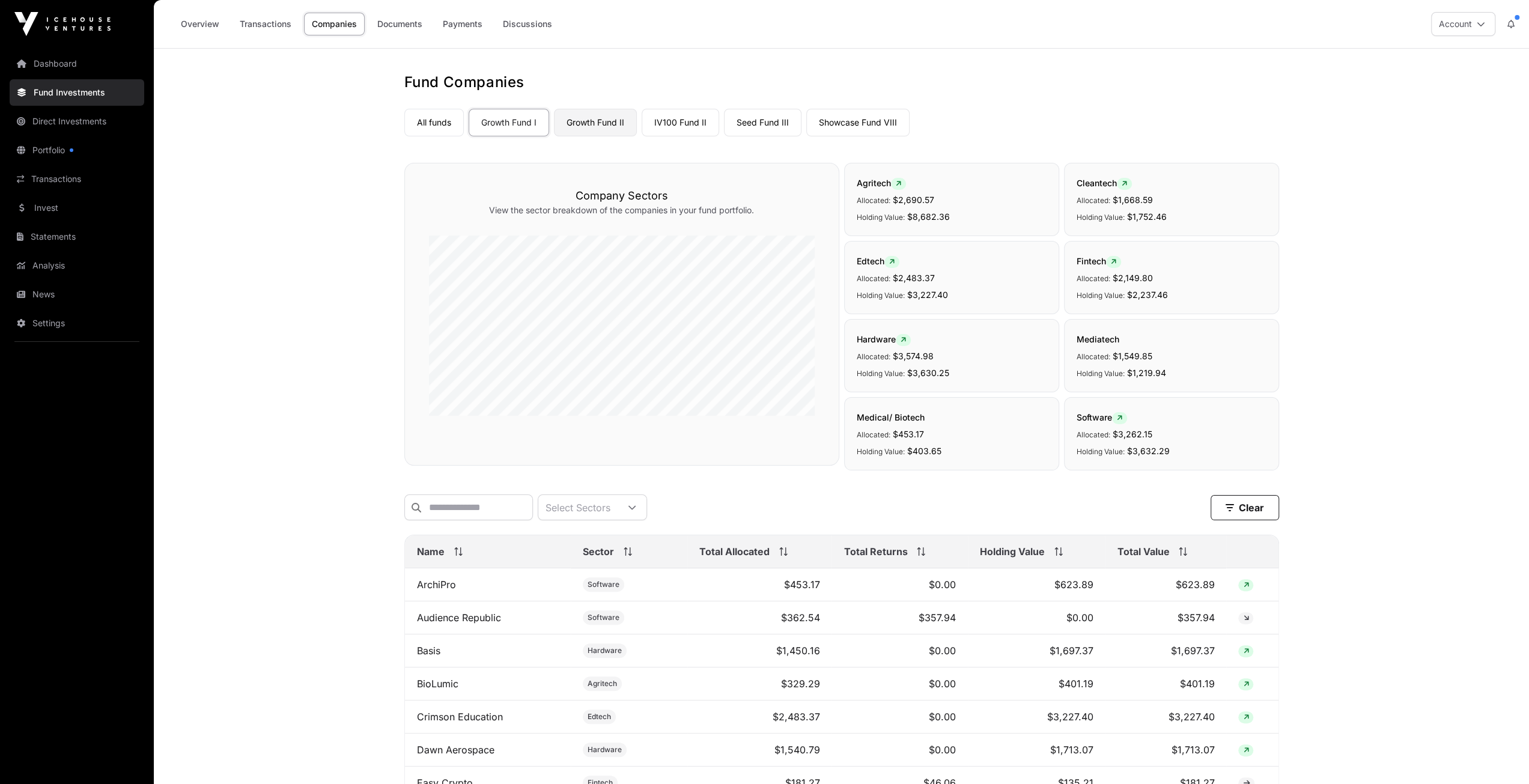
click at [614, 123] on link "Growth Fund II" at bounding box center [596, 122] width 83 height 28
